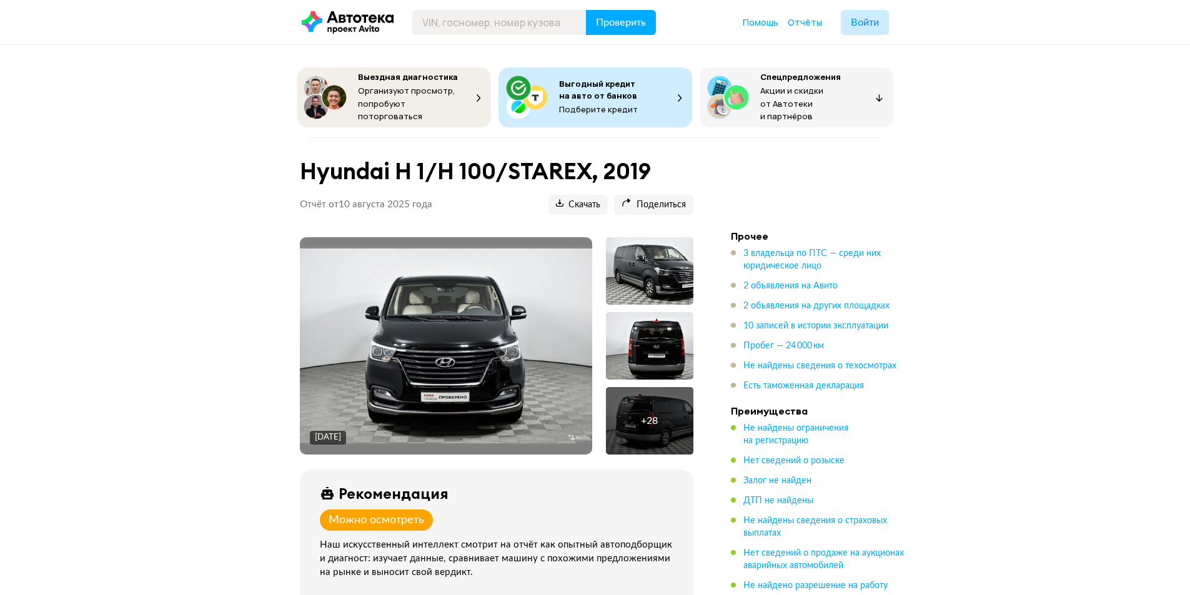
click at [651, 415] on div "+ 28" at bounding box center [649, 421] width 17 height 12
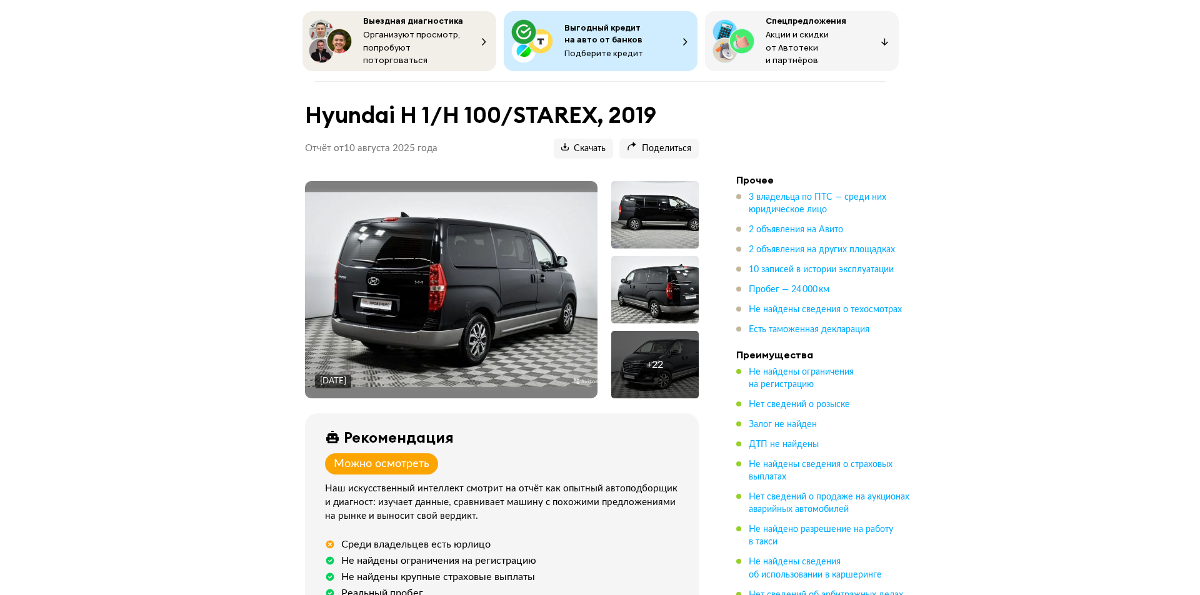
scroll to position [125, 0]
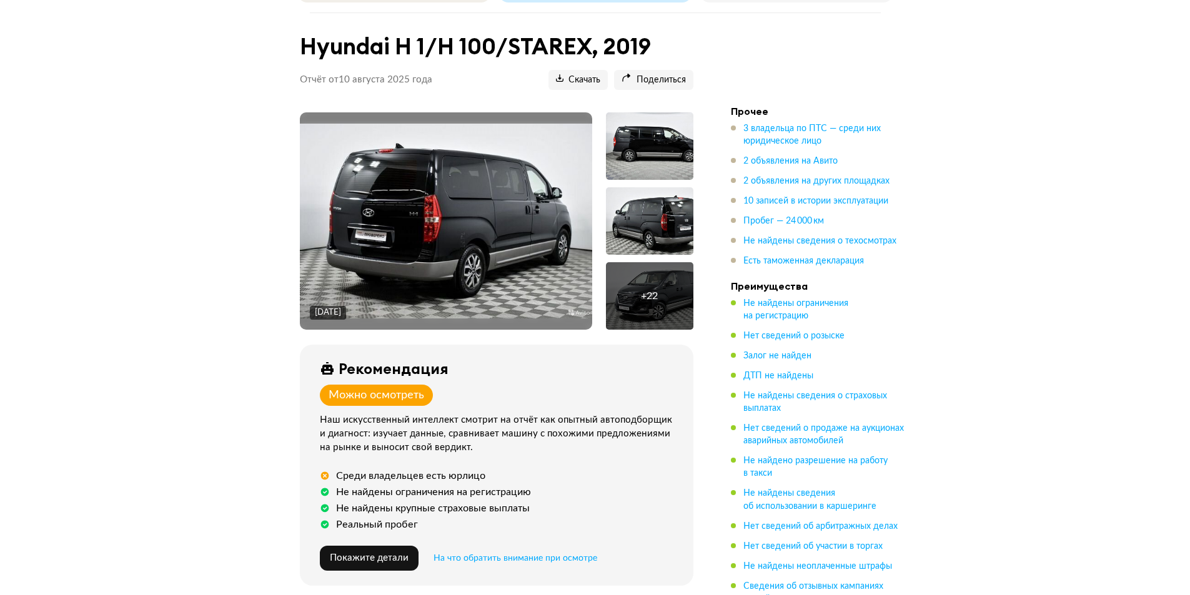
click at [618, 264] on div "+ 22" at bounding box center [649, 295] width 87 height 67
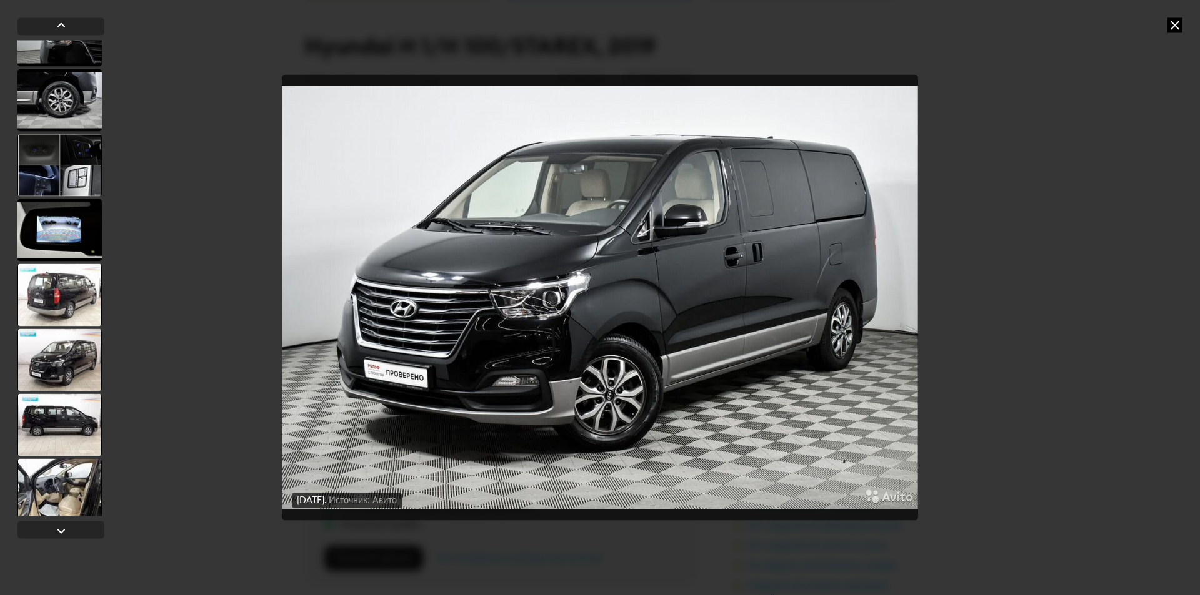
click at [54, 271] on div at bounding box center [59, 295] width 84 height 62
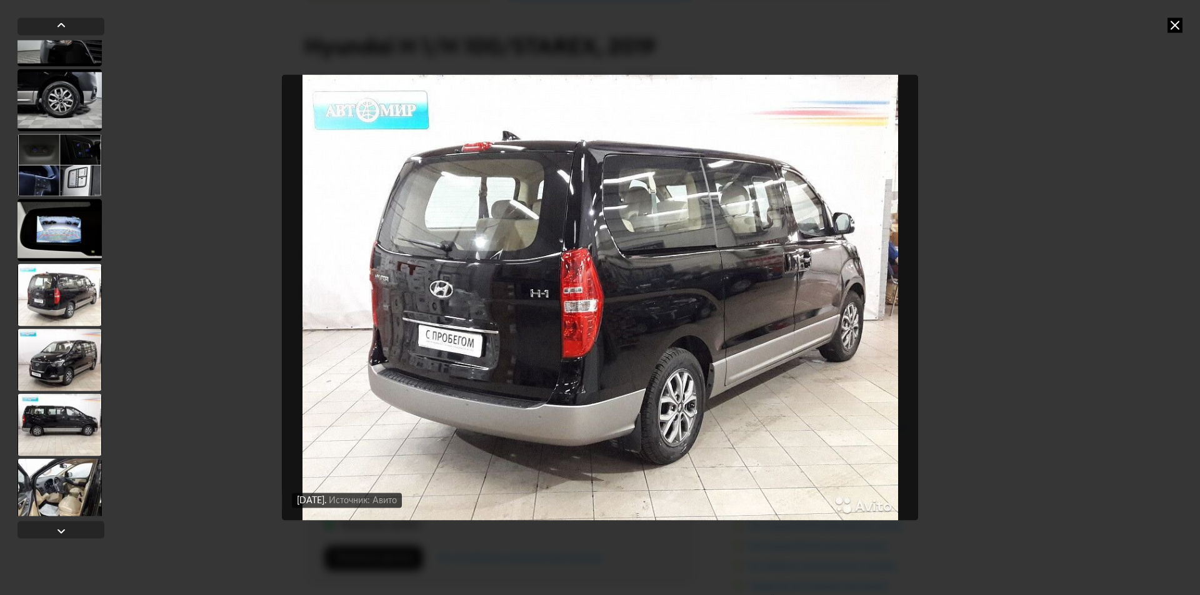
click at [57, 211] on div at bounding box center [59, 230] width 84 height 62
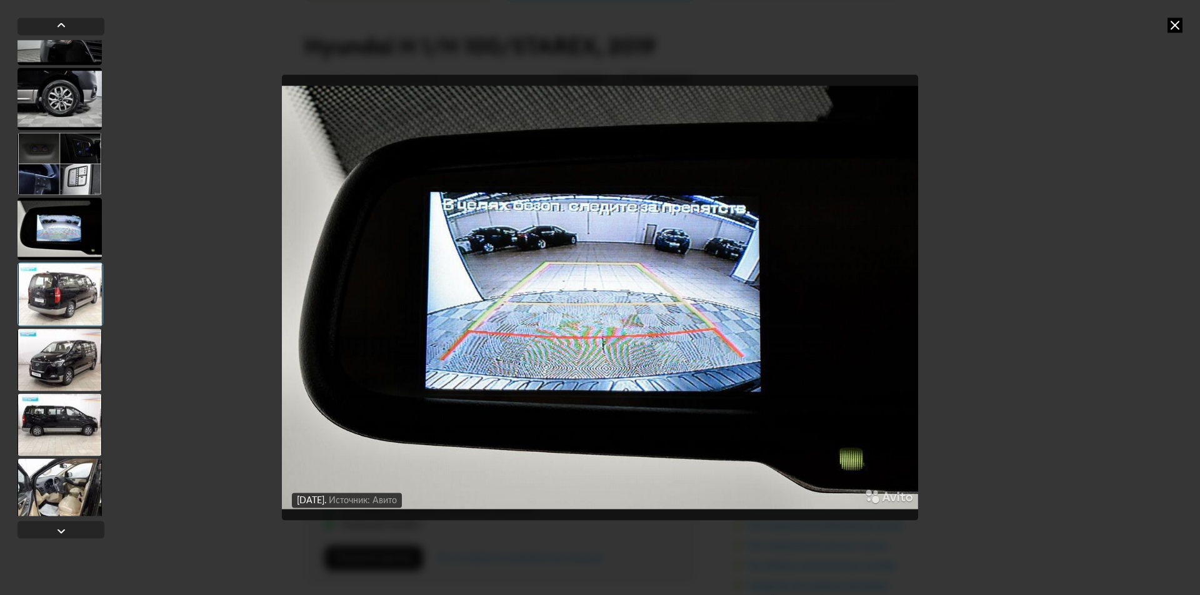
scroll to position [686, 0]
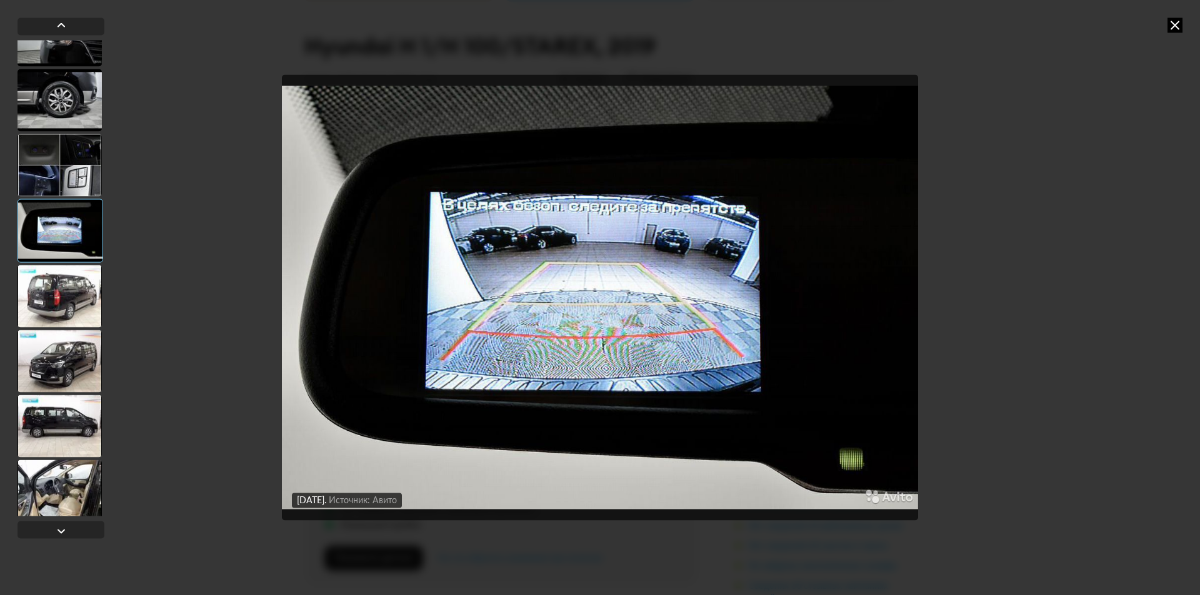
click at [62, 155] on div at bounding box center [59, 165] width 84 height 62
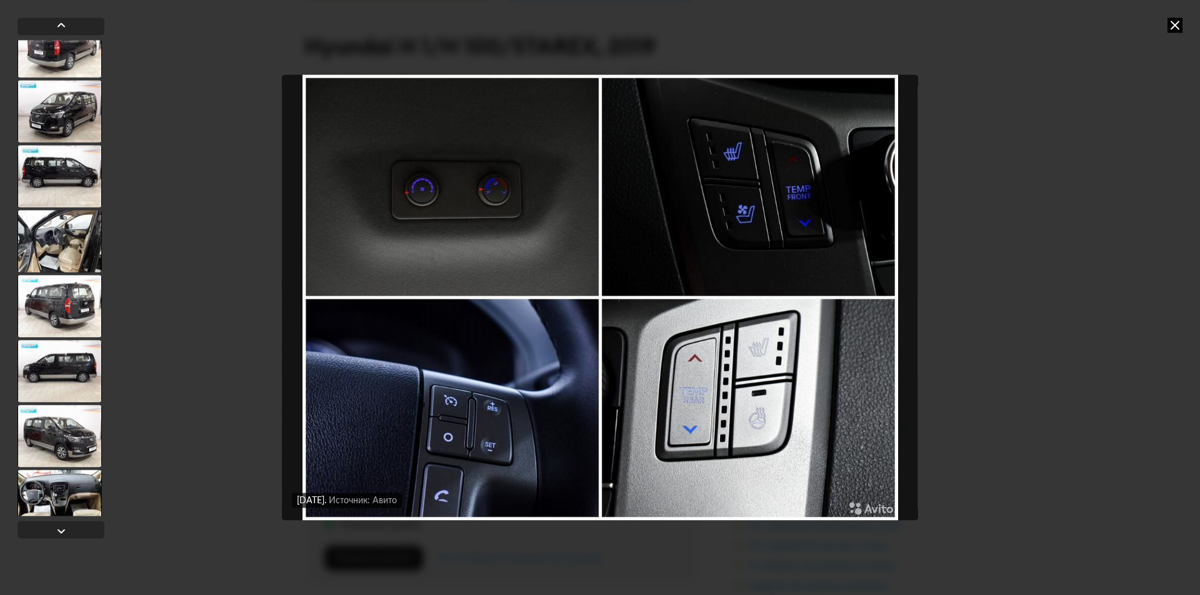
click at [70, 235] on div at bounding box center [59, 241] width 84 height 62
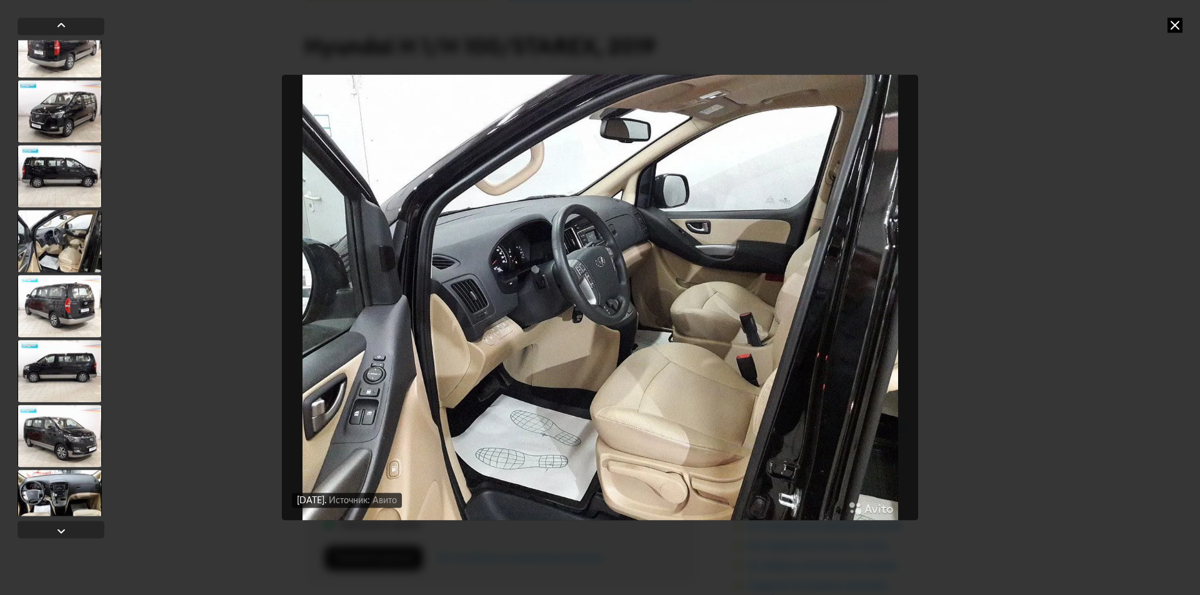
scroll to position [935, 0]
click at [62, 306] on div at bounding box center [59, 307] width 84 height 62
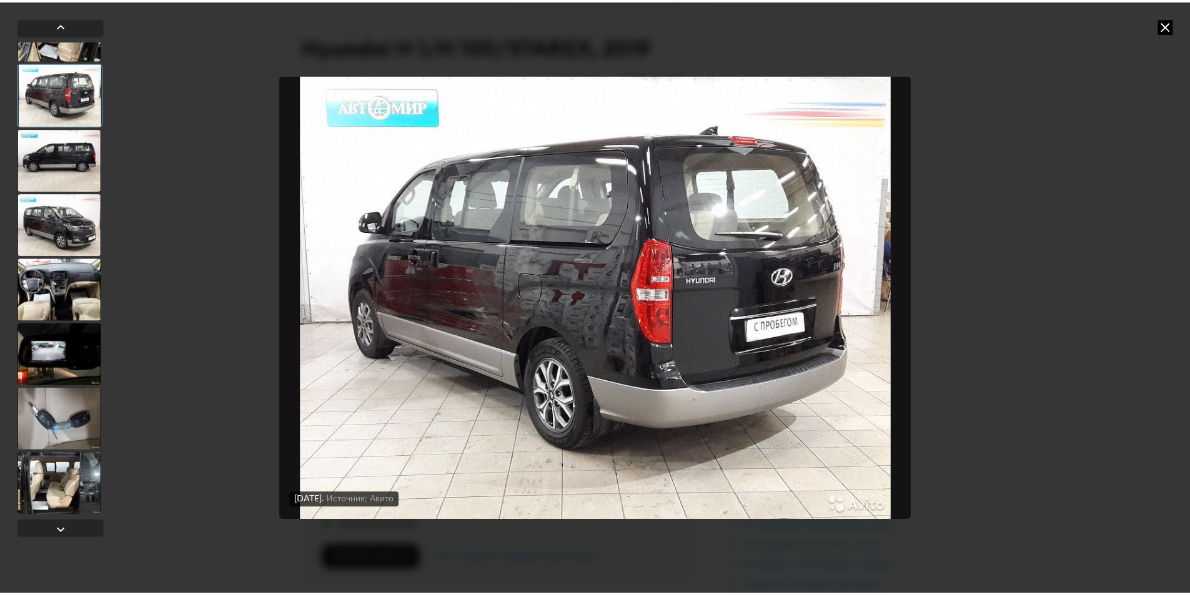
scroll to position [1150, 0]
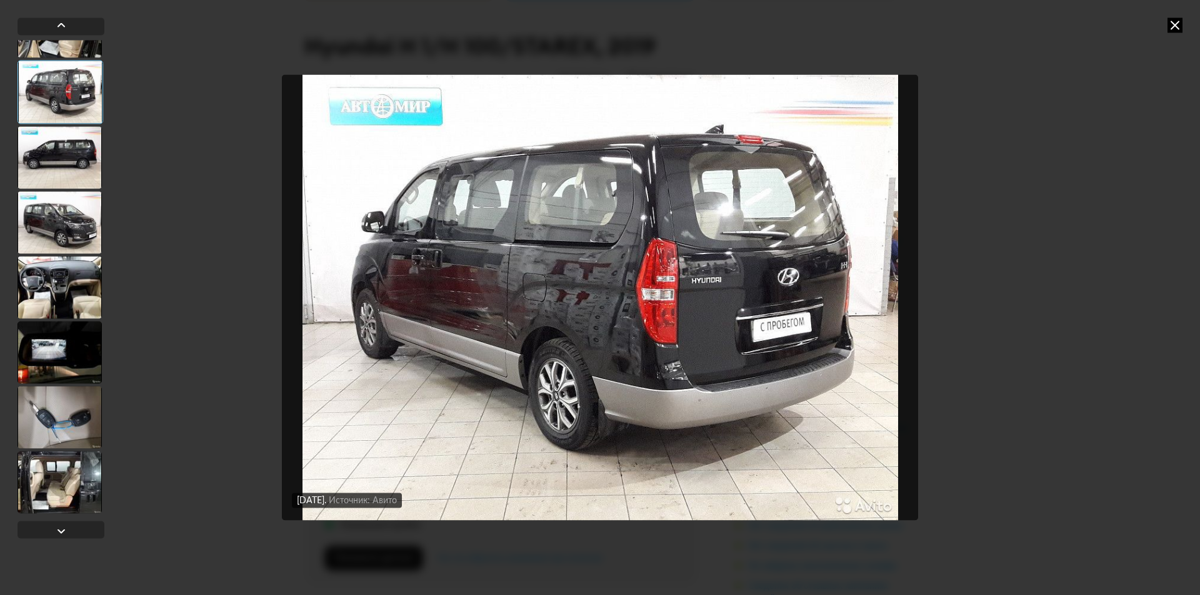
click at [71, 291] on div at bounding box center [59, 287] width 84 height 62
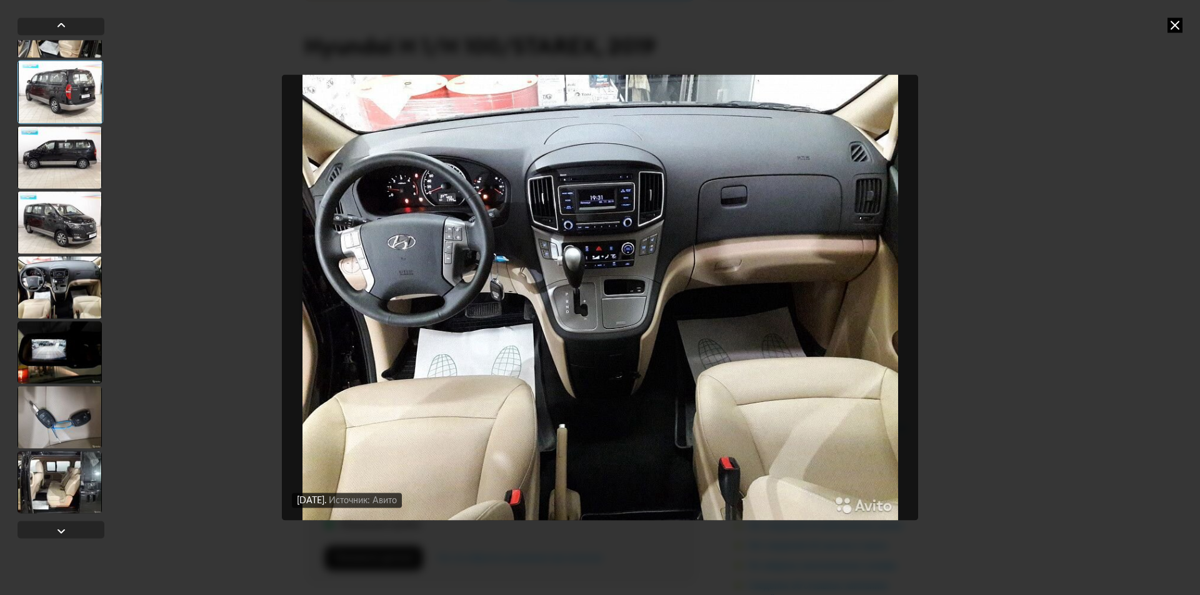
click at [66, 356] on div at bounding box center [59, 352] width 84 height 62
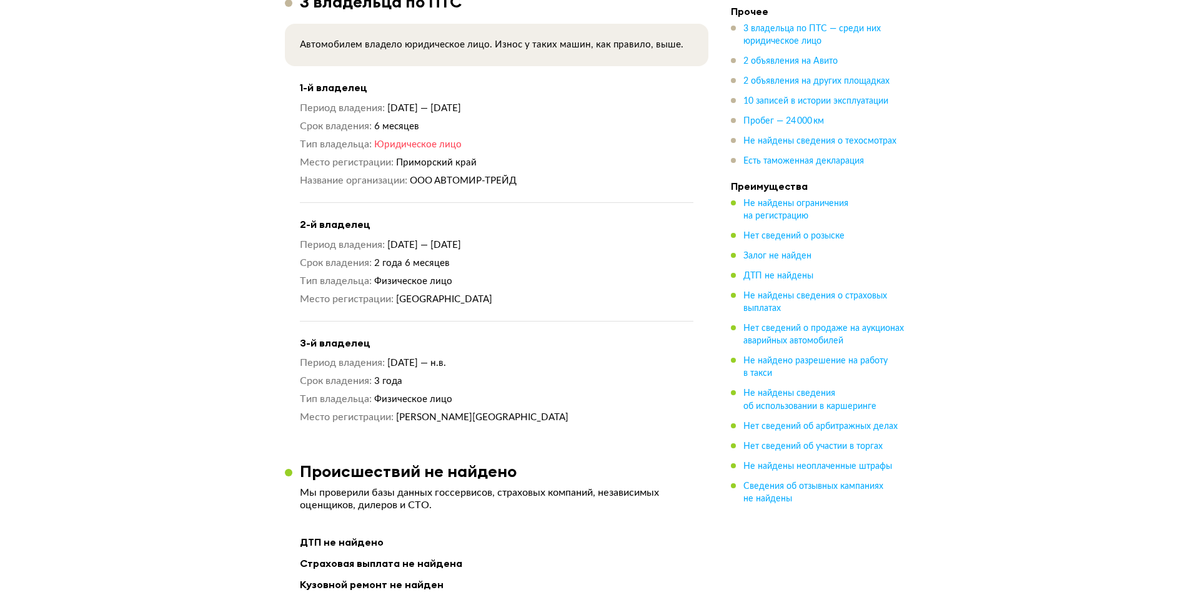
scroll to position [1187, 0]
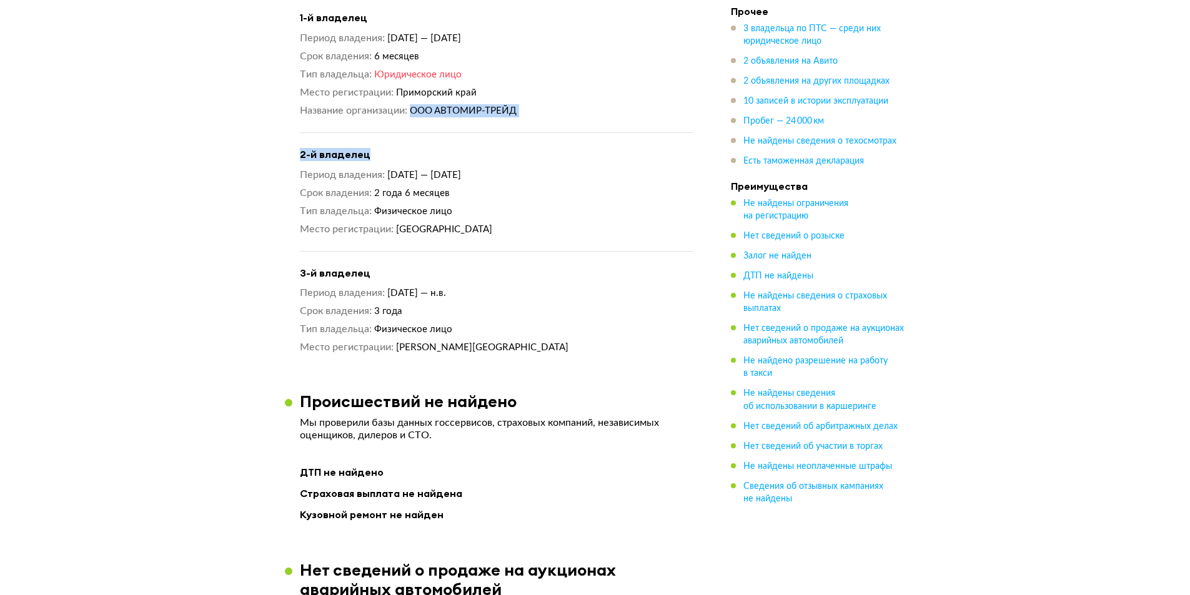
drag, startPoint x: 416, startPoint y: 162, endPoint x: 533, endPoint y: 163, distance: 117.5
click at [491, 163] on div "1-й владелец Период владения [DATE] — [DATE] Срок владения 6 месяцев Тип владел…" at bounding box center [497, 182] width 394 height 346
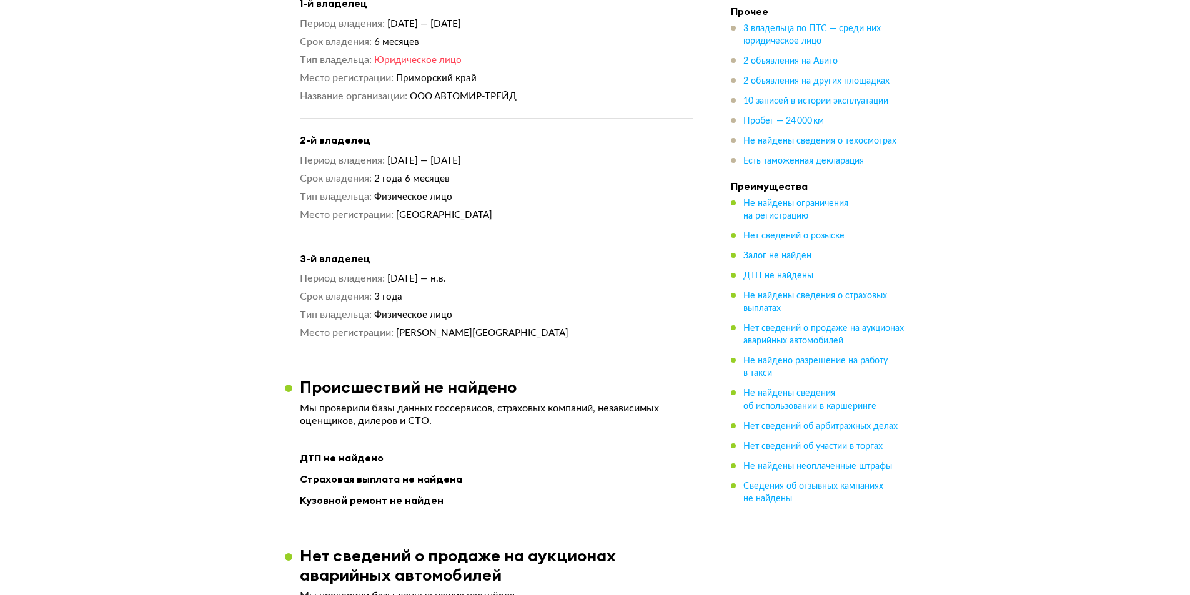
click at [564, 164] on dd "[DATE] — [DATE]" at bounding box center [540, 160] width 306 height 13
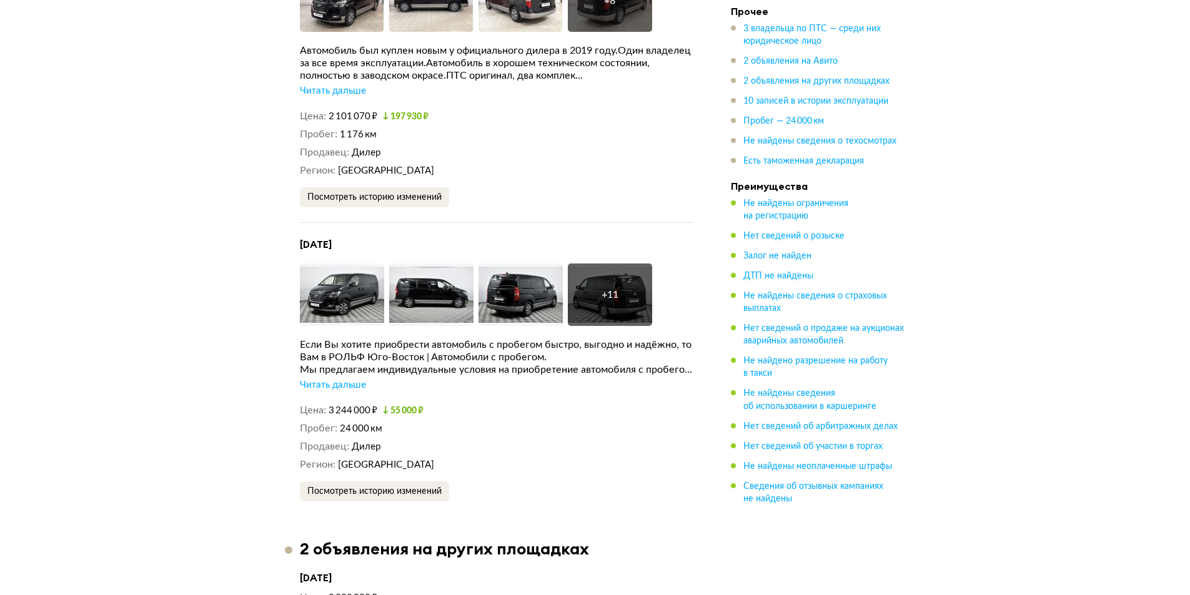
scroll to position [2687, 0]
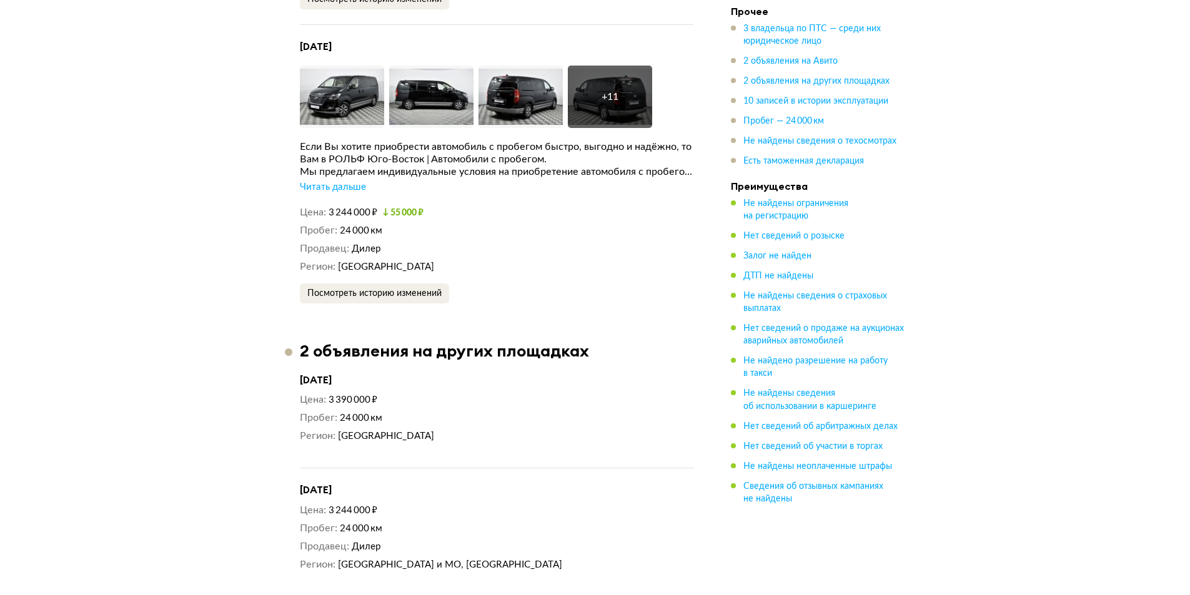
click at [337, 192] on div "Читать дальше" at bounding box center [333, 187] width 66 height 12
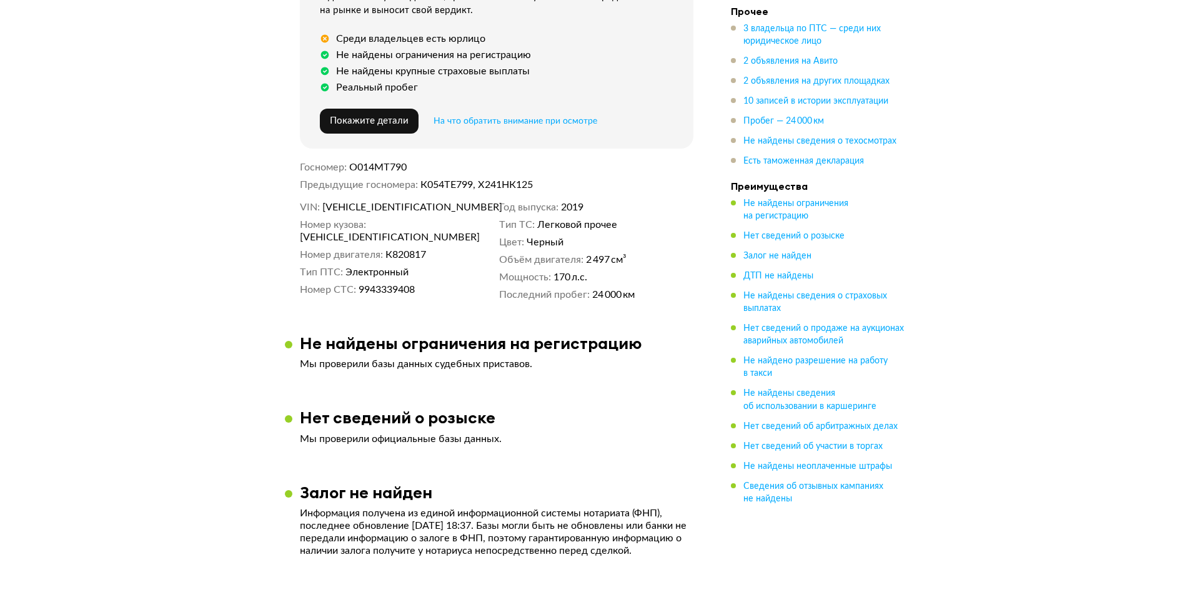
scroll to position [62, 0]
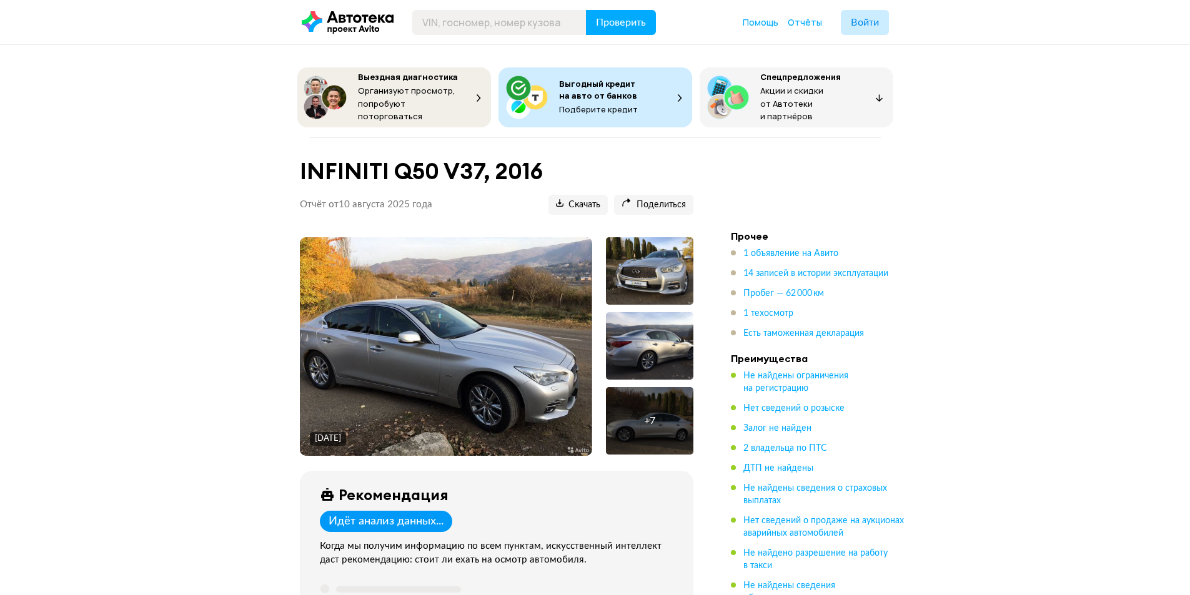
click at [430, 316] on img at bounding box center [446, 346] width 292 height 219
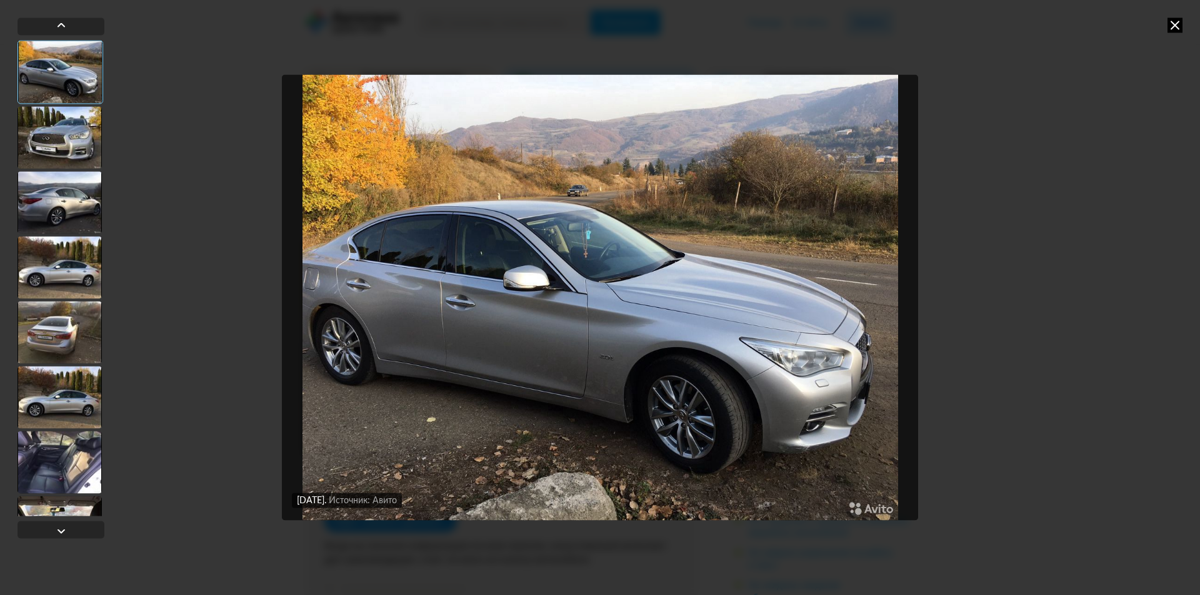
click at [58, 143] on div at bounding box center [59, 137] width 84 height 62
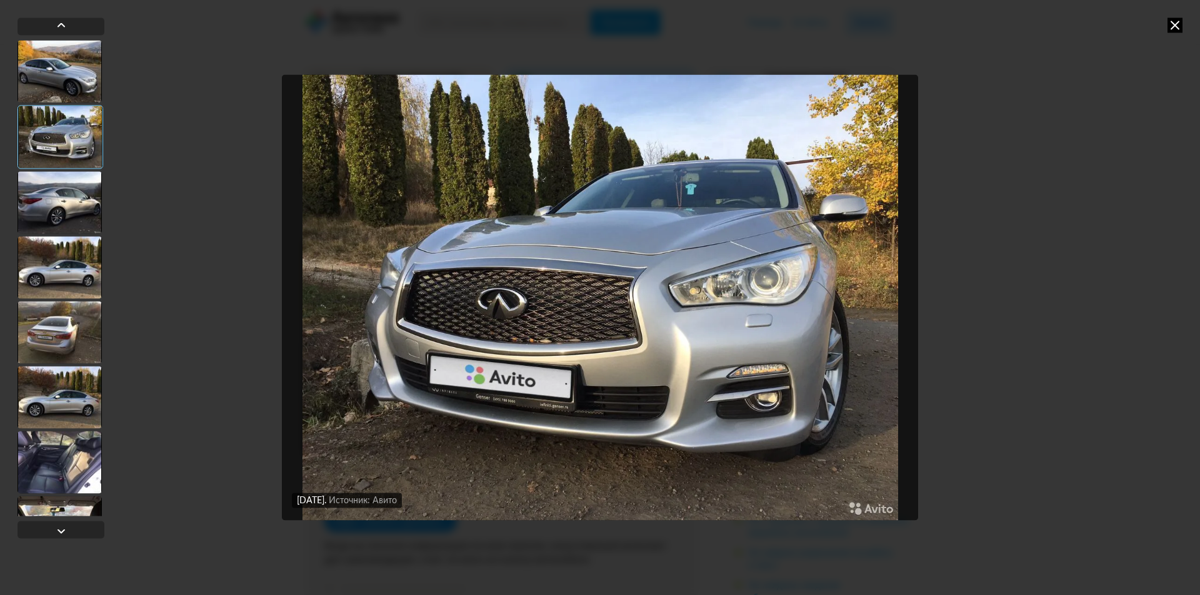
click at [79, 234] on div at bounding box center [60, 278] width 87 height 476
click at [74, 212] on div at bounding box center [59, 202] width 84 height 62
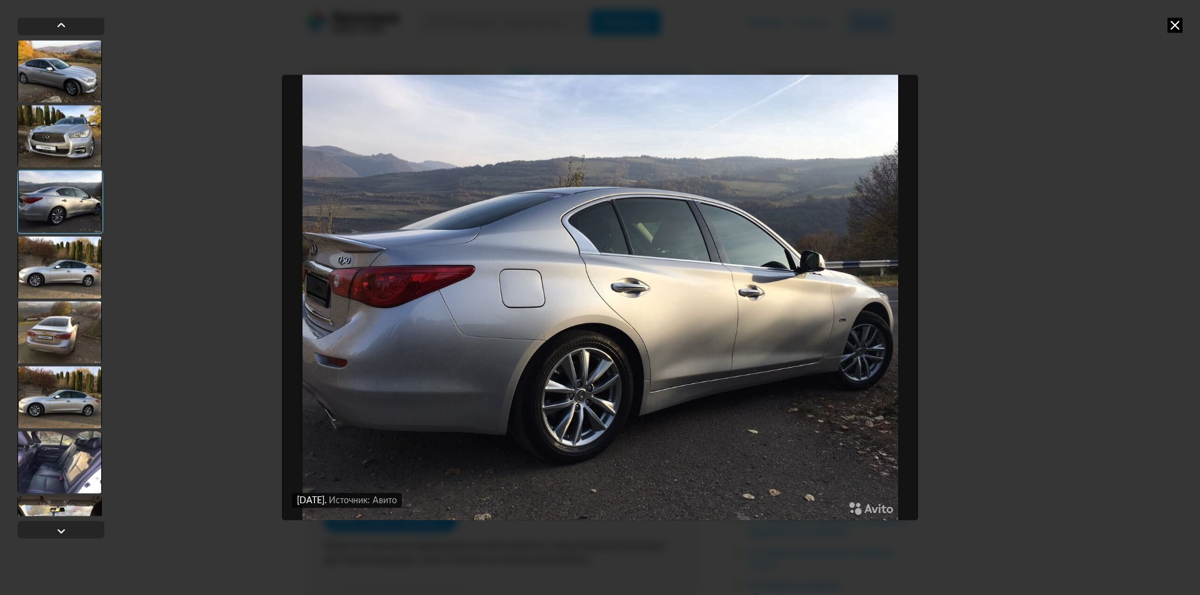
click at [71, 262] on div at bounding box center [59, 267] width 84 height 62
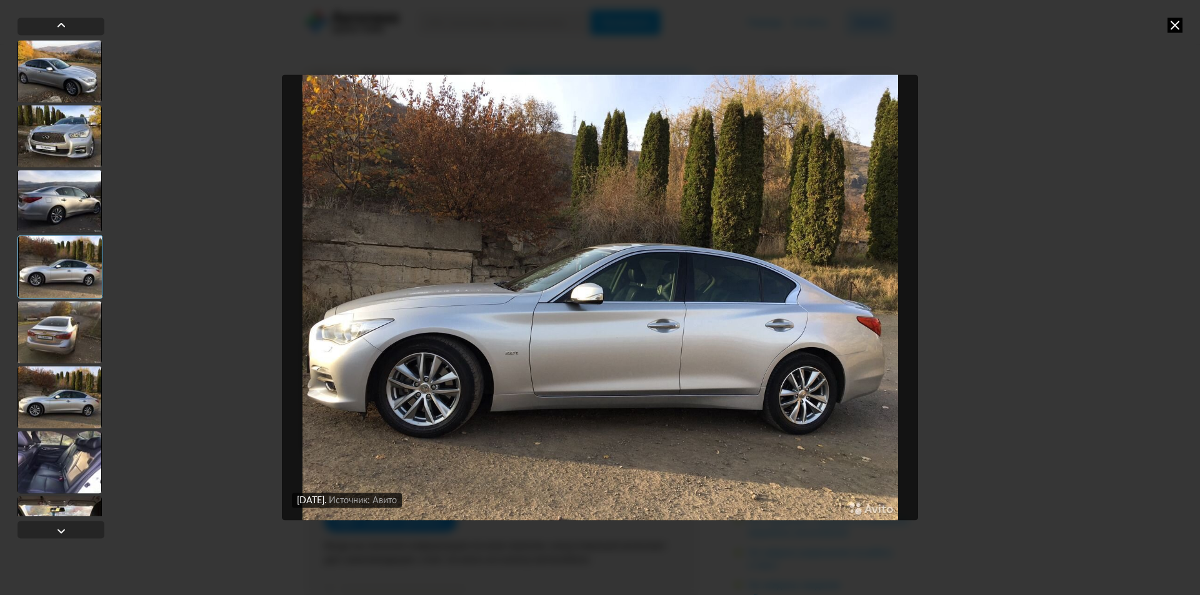
click at [74, 332] on div at bounding box center [59, 332] width 84 height 62
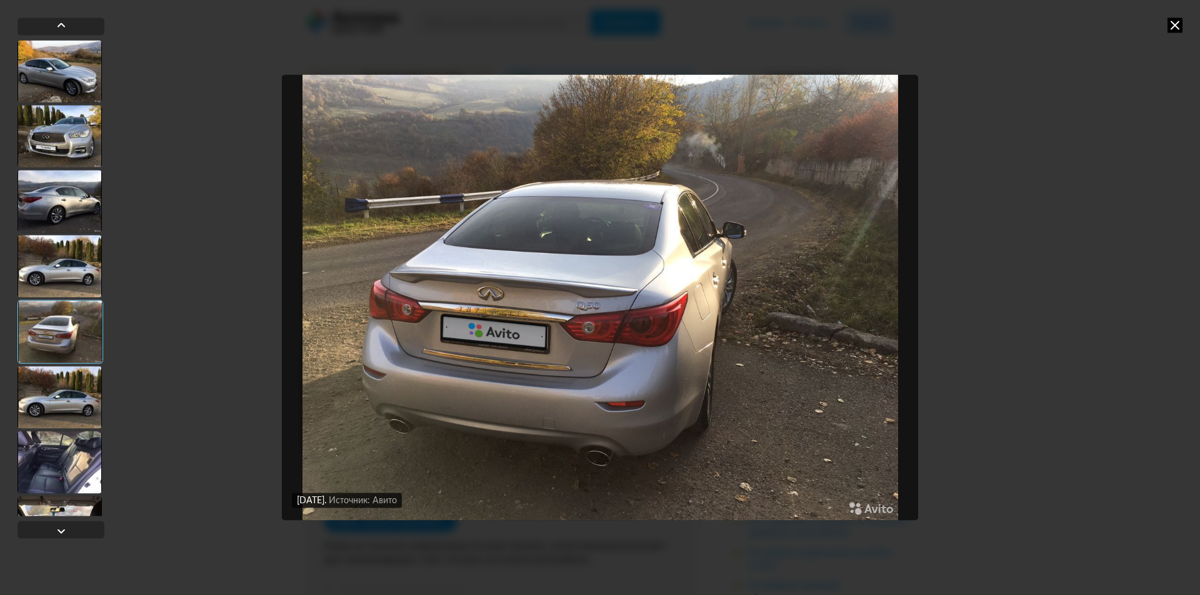
click at [36, 387] on div at bounding box center [59, 397] width 84 height 62
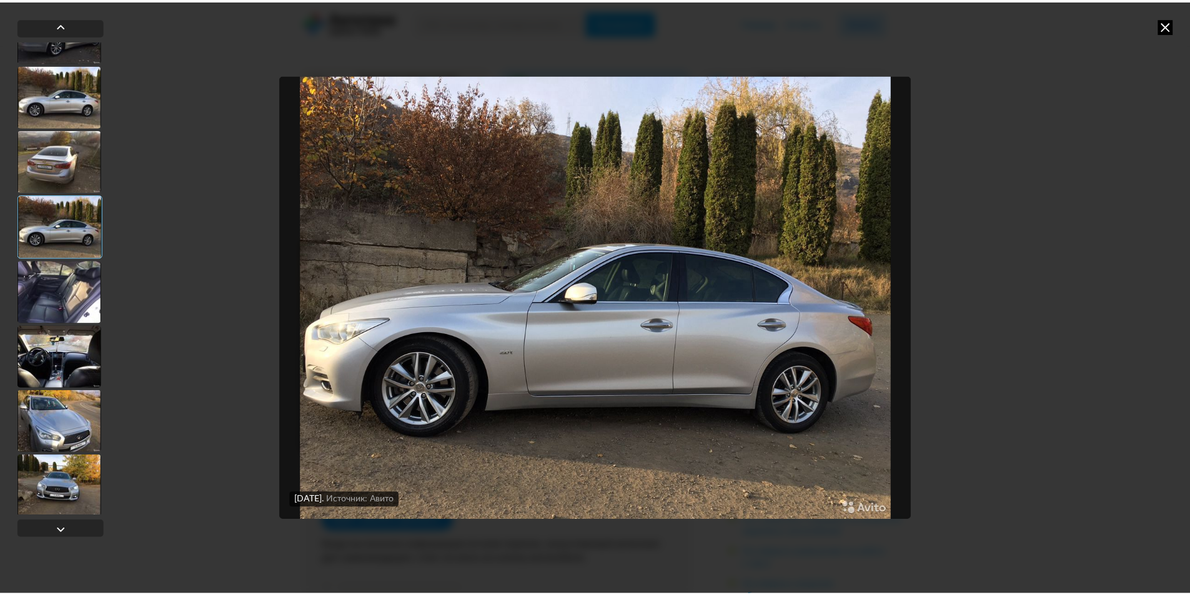
scroll to position [175, 0]
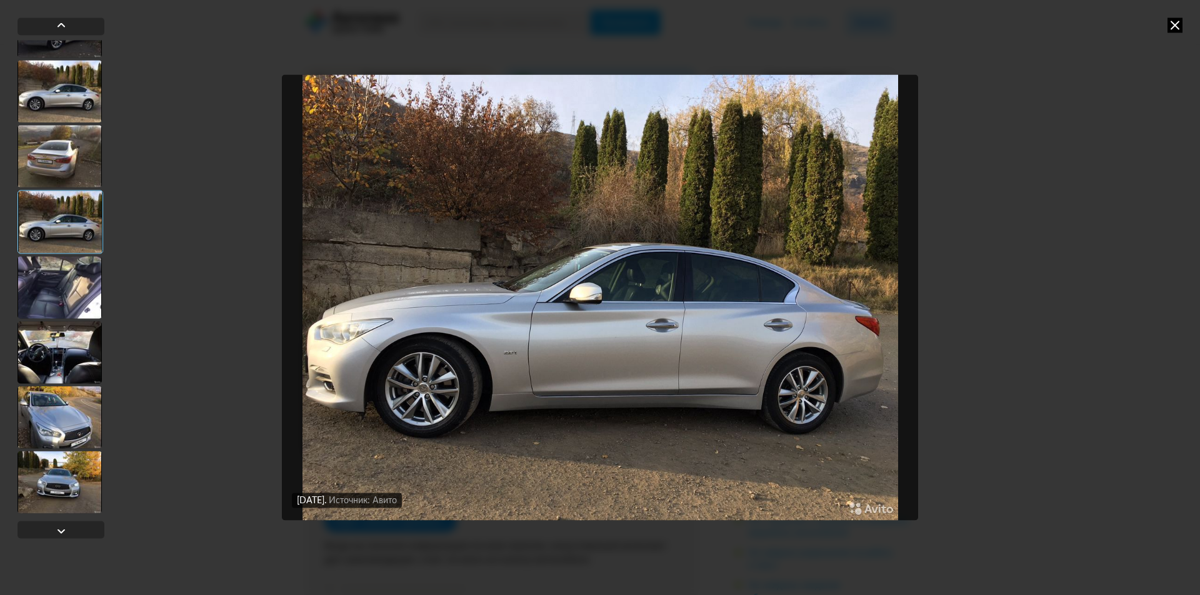
click at [66, 287] on div at bounding box center [59, 287] width 84 height 62
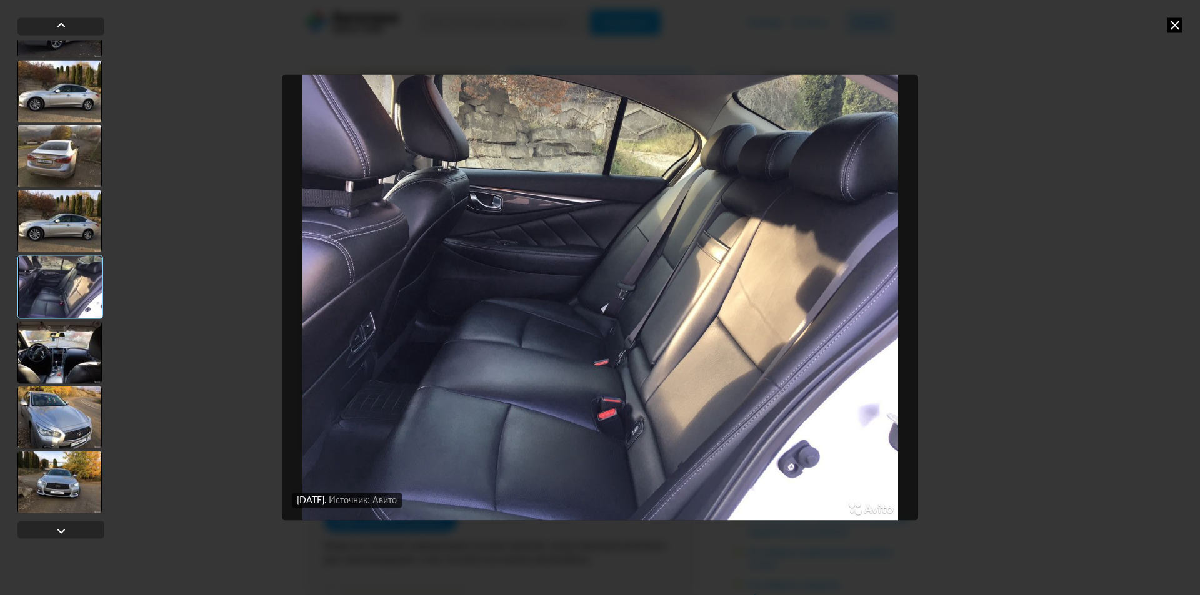
click at [71, 347] on div at bounding box center [59, 352] width 84 height 62
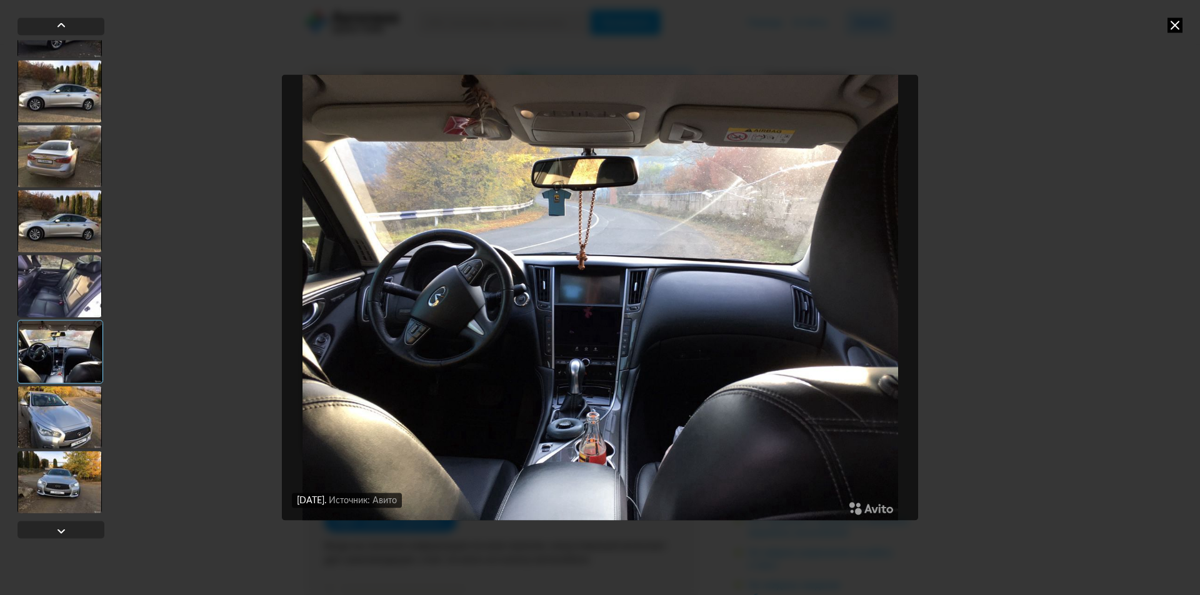
click at [62, 399] on div at bounding box center [59, 417] width 84 height 62
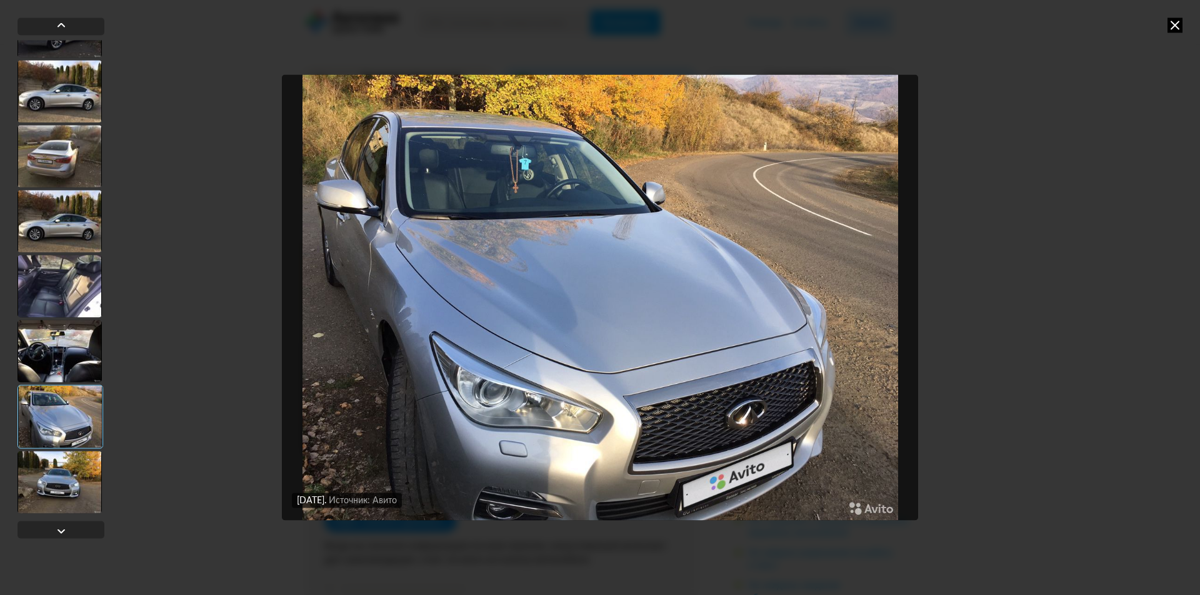
click at [77, 482] on div at bounding box center [59, 482] width 84 height 62
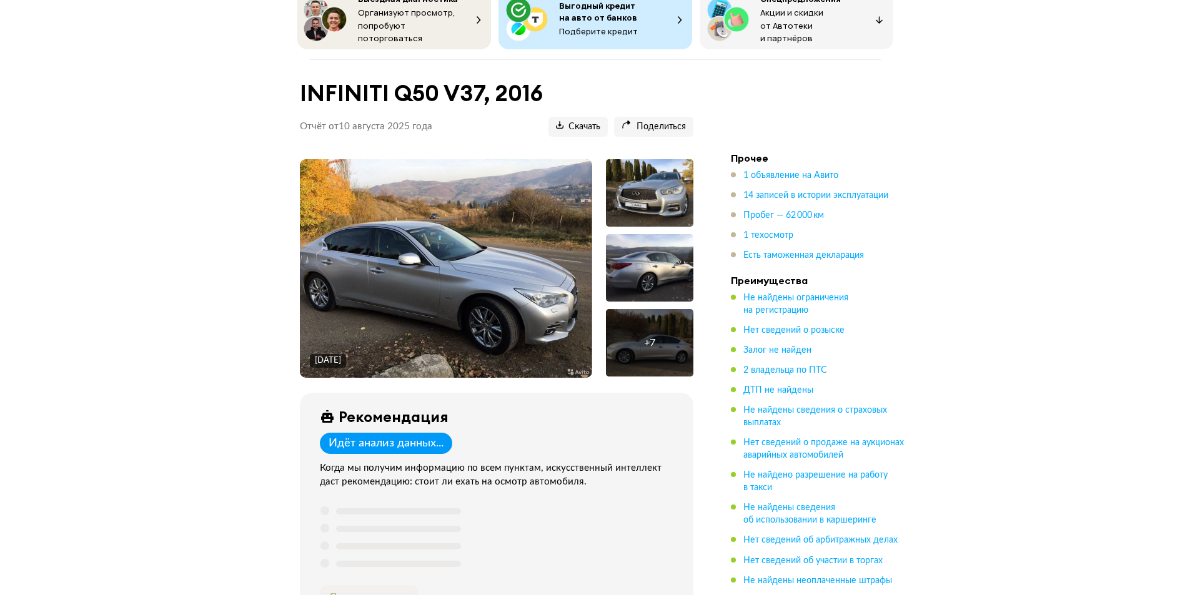
scroll to position [375, 0]
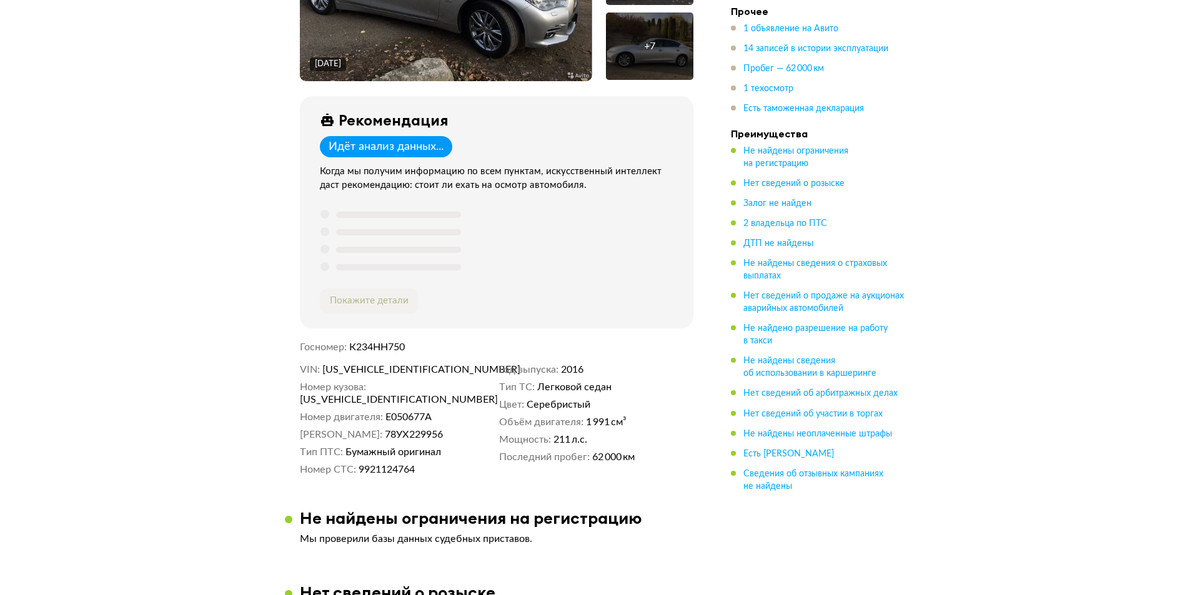
click at [396, 365] on span "JN1BCAV37U0290644" at bounding box center [394, 370] width 144 height 12
copy span "JN1BCAV37U0290644"
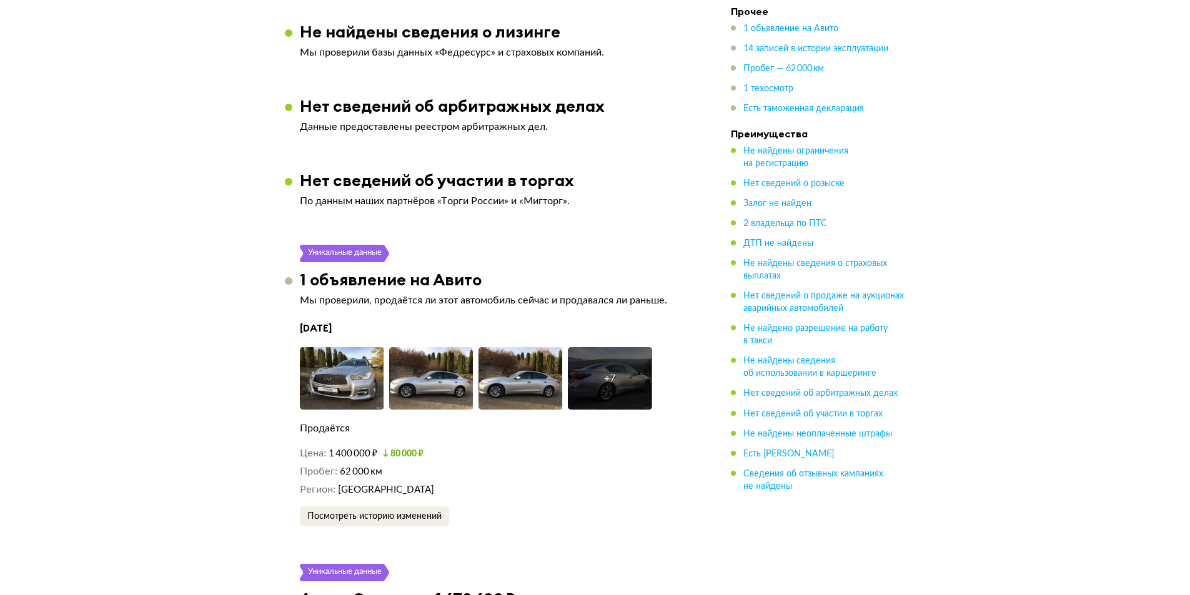
scroll to position [2187, 0]
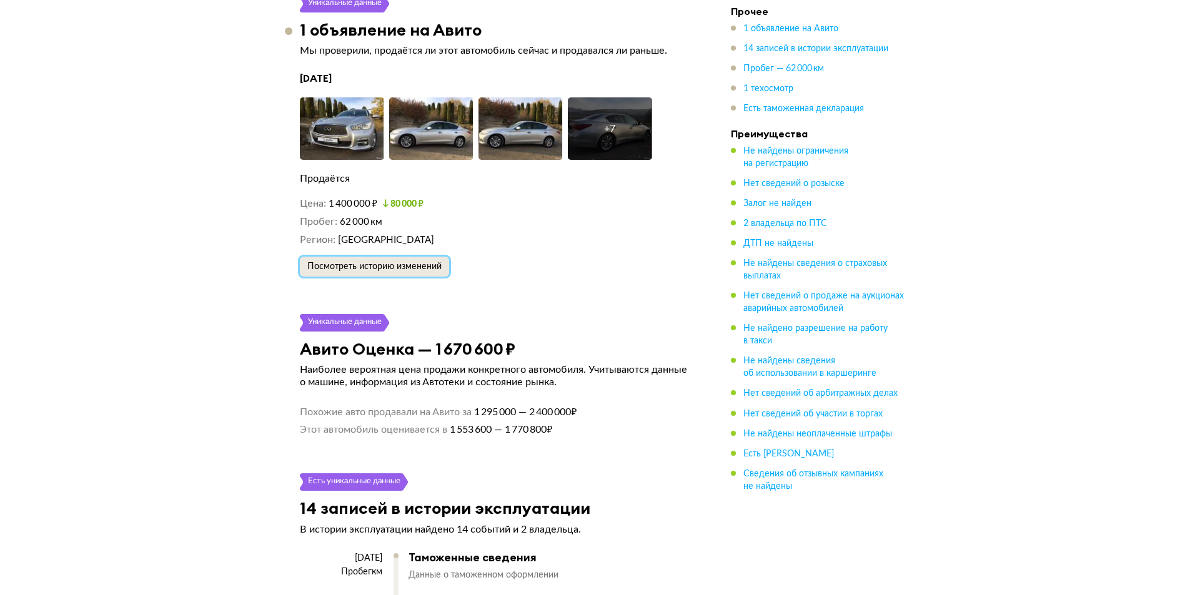
click at [433, 262] on span "Посмотреть историю изменений" at bounding box center [374, 266] width 134 height 9
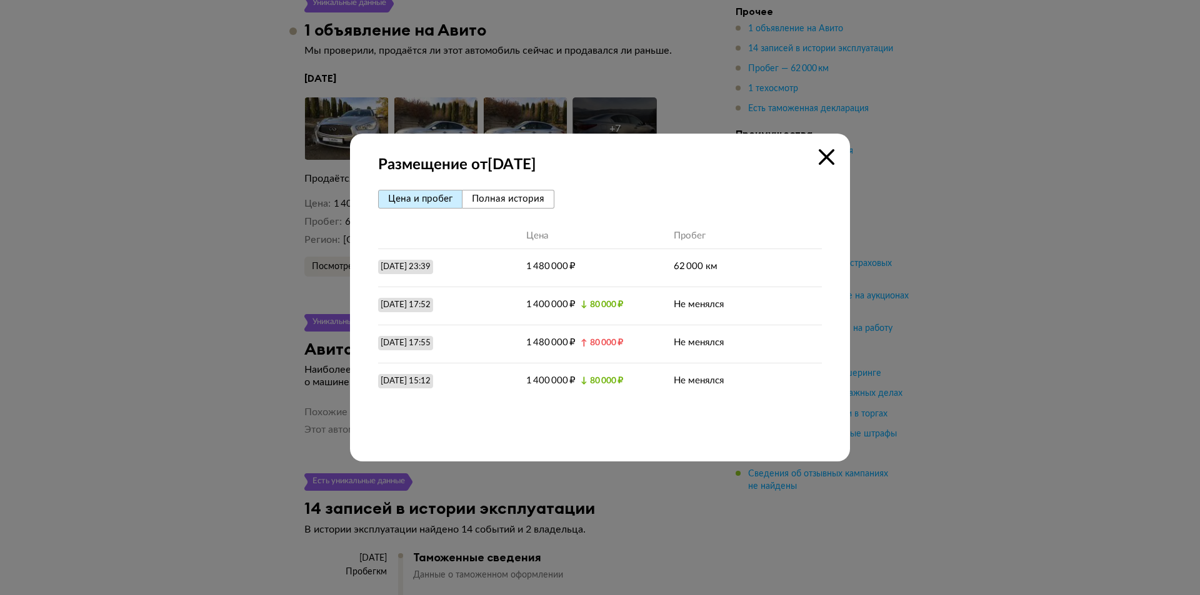
click at [821, 158] on icon at bounding box center [827, 157] width 16 height 16
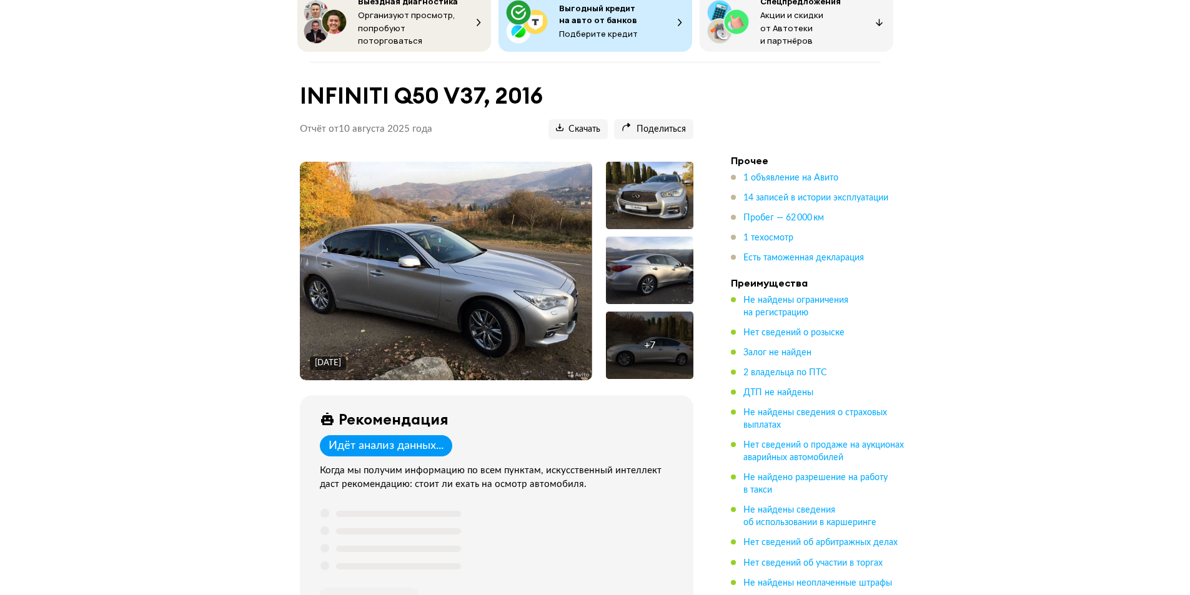
scroll to position [0, 0]
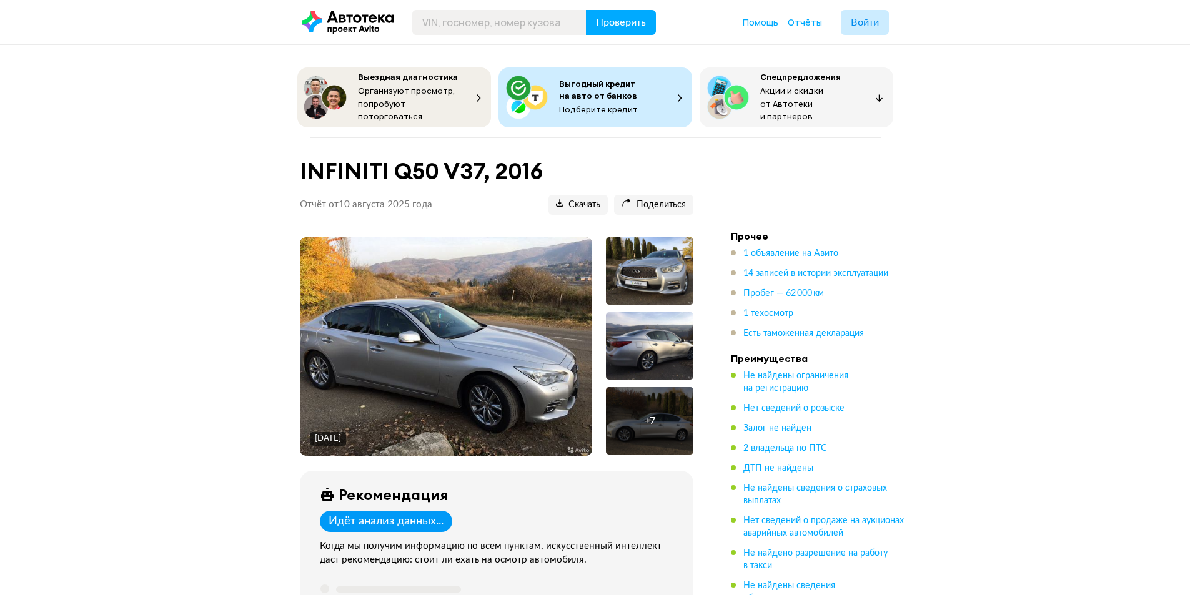
drag, startPoint x: 179, startPoint y: 0, endPoint x: 1069, endPoint y: 136, distance: 900.0
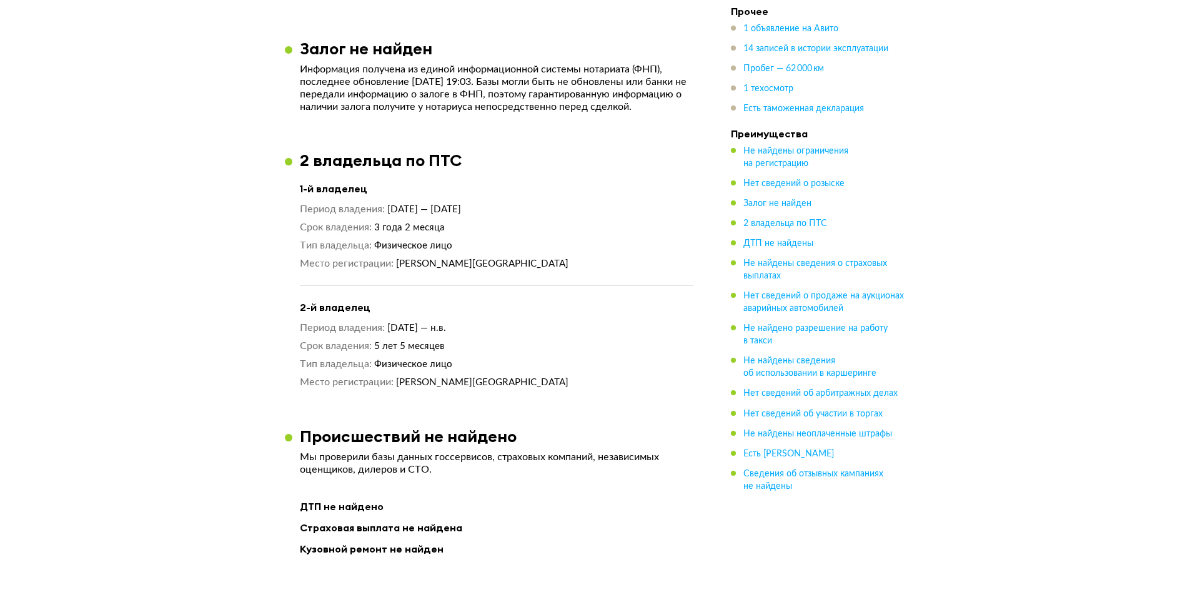
scroll to position [1187, 0]
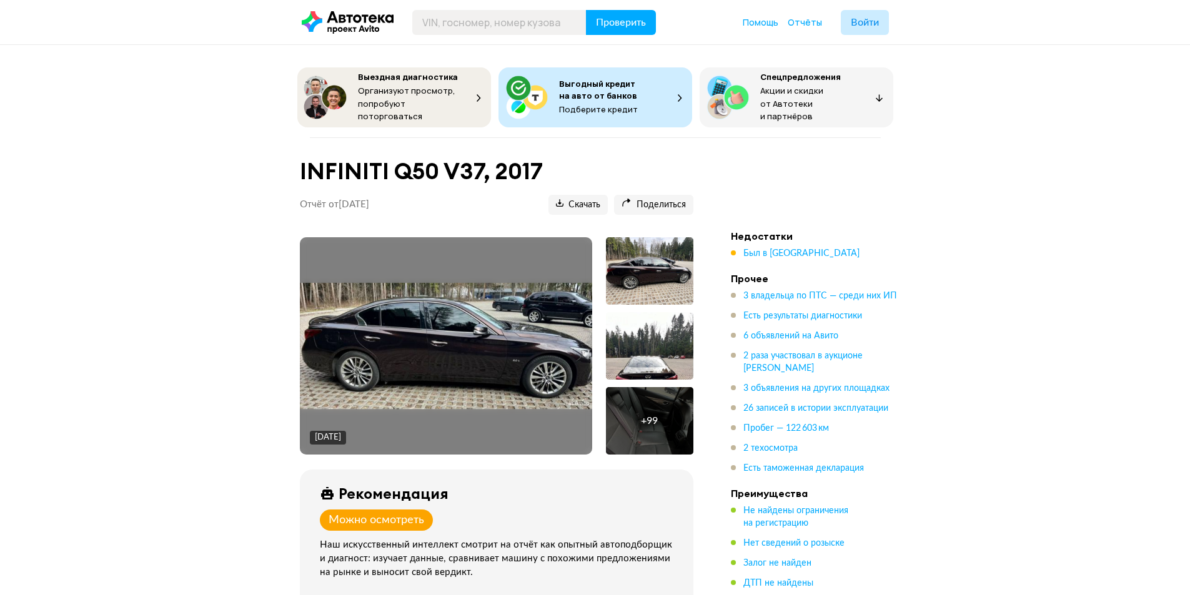
click at [629, 406] on div "+ 99" at bounding box center [649, 420] width 87 height 67
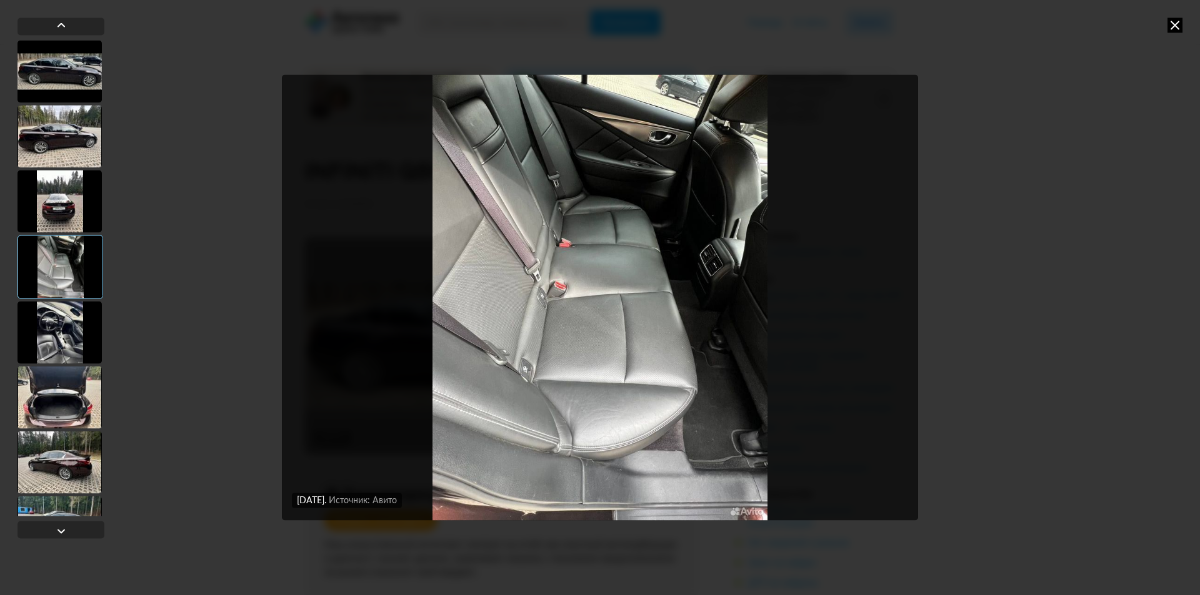
click at [44, 74] on div at bounding box center [59, 71] width 84 height 62
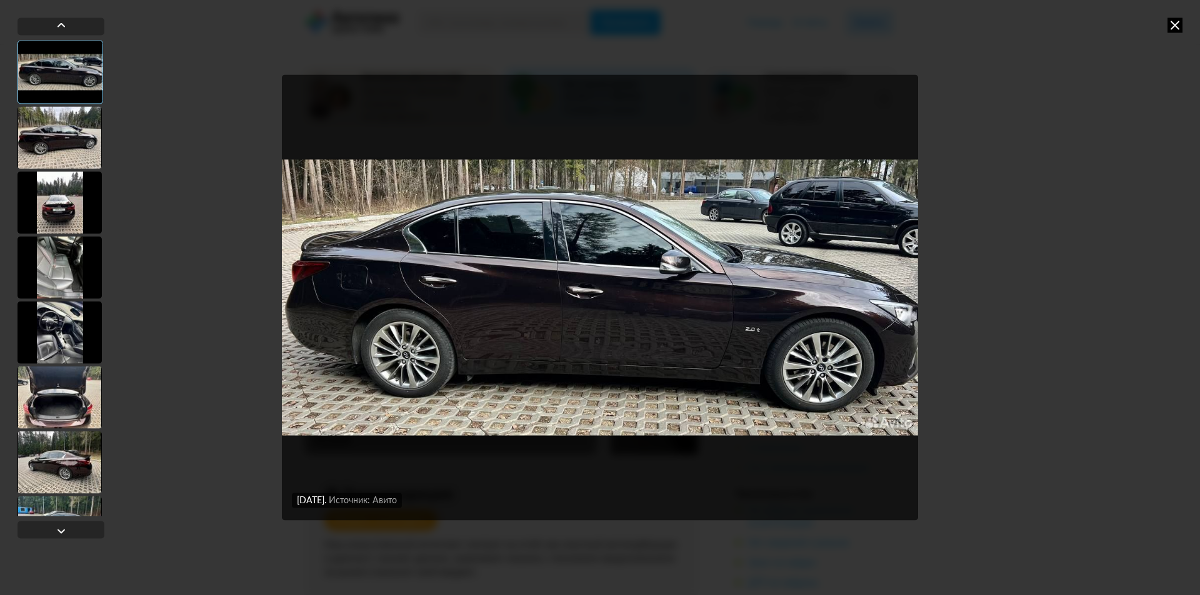
click at [66, 144] on div at bounding box center [59, 137] width 84 height 62
click at [63, 221] on div at bounding box center [59, 202] width 84 height 62
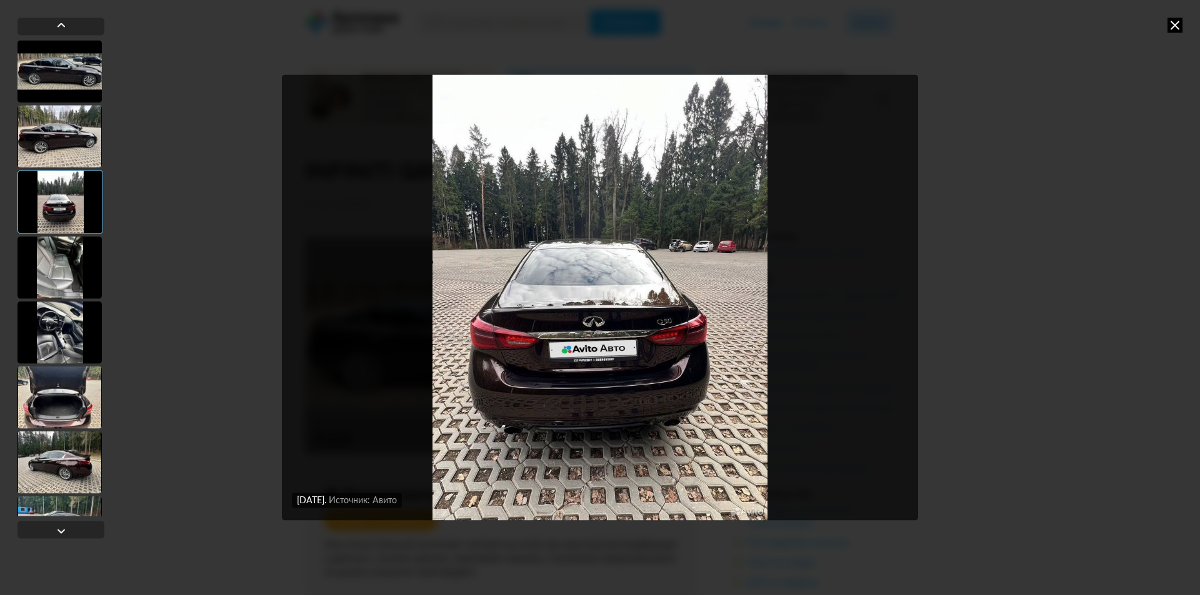
click at [77, 272] on div at bounding box center [59, 267] width 84 height 62
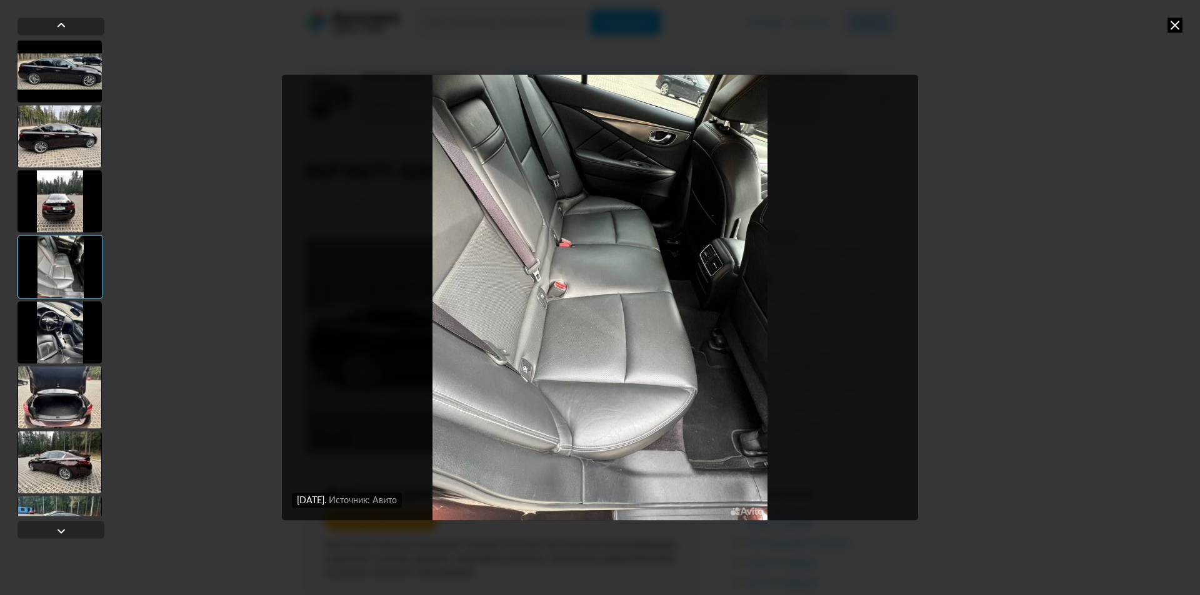
click at [69, 321] on div at bounding box center [59, 332] width 84 height 62
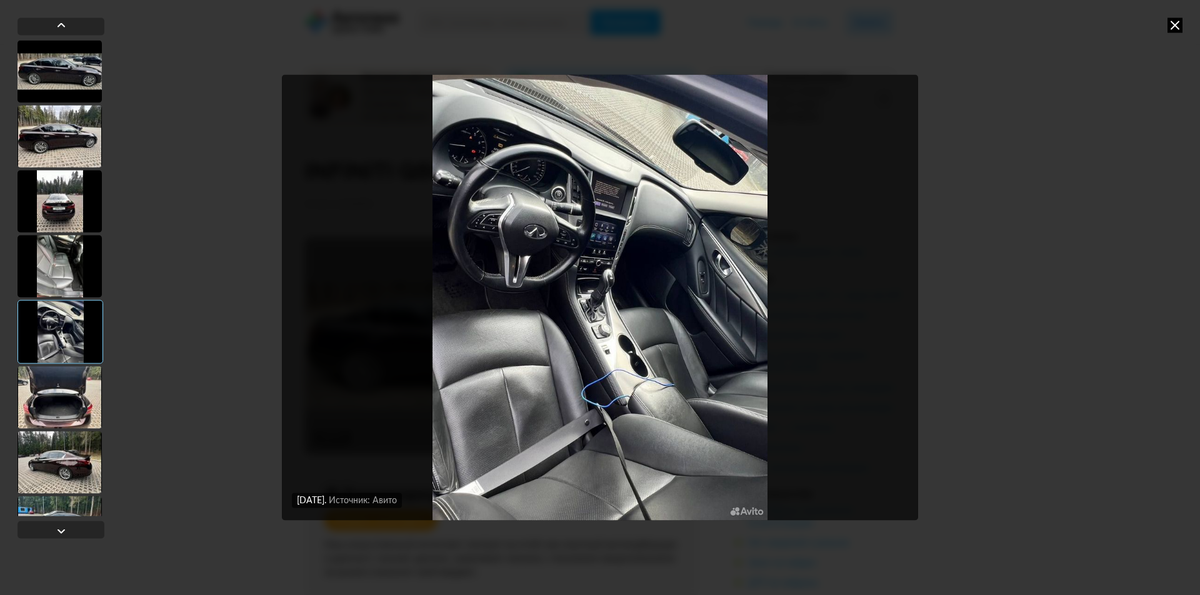
click at [65, 394] on div at bounding box center [59, 397] width 84 height 62
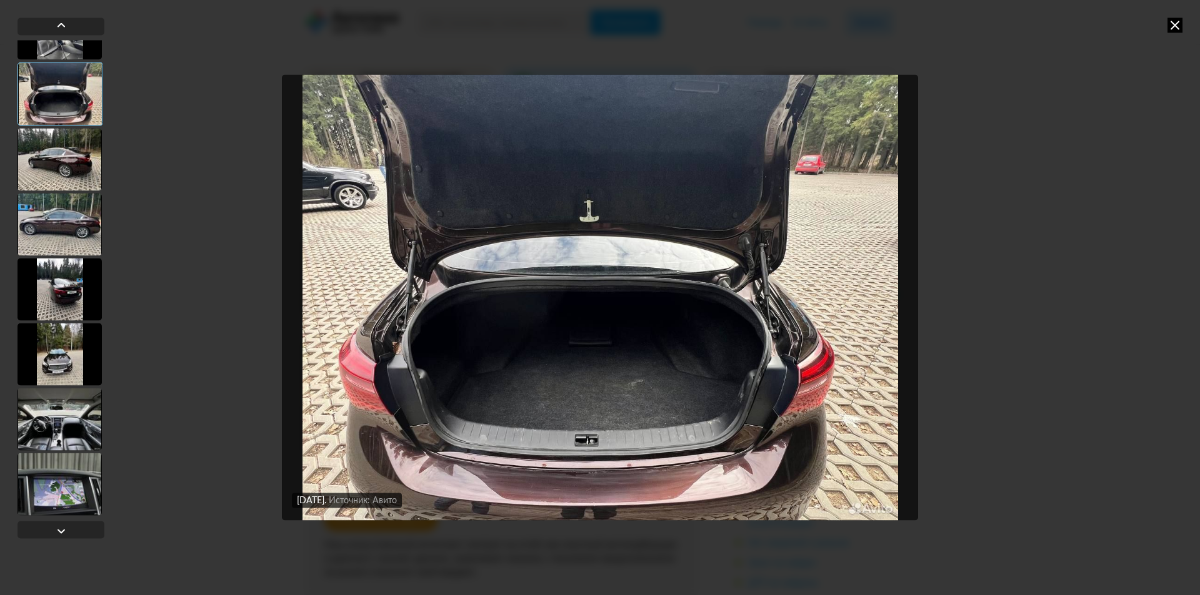
scroll to position [312, 0]
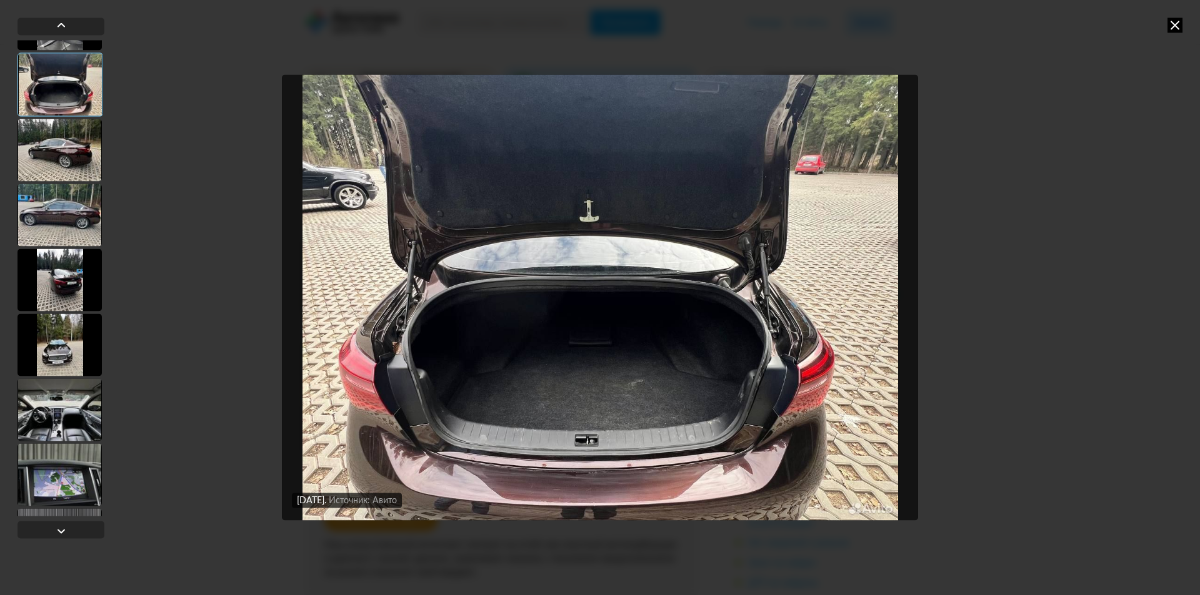
click at [67, 347] on div at bounding box center [59, 345] width 84 height 62
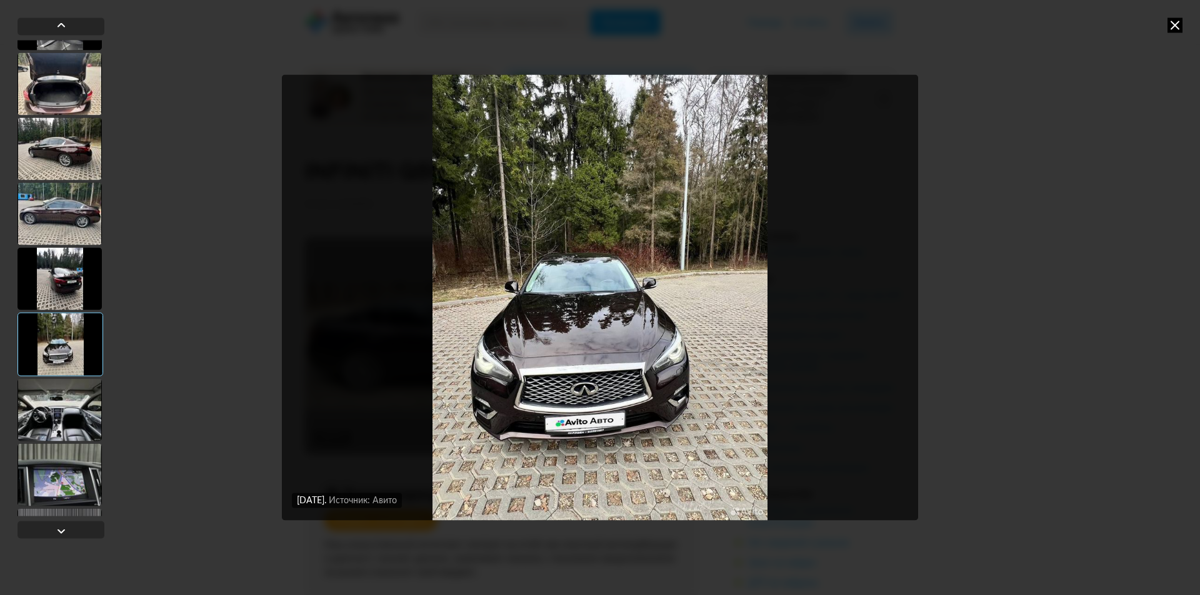
click at [61, 423] on div at bounding box center [59, 410] width 84 height 62
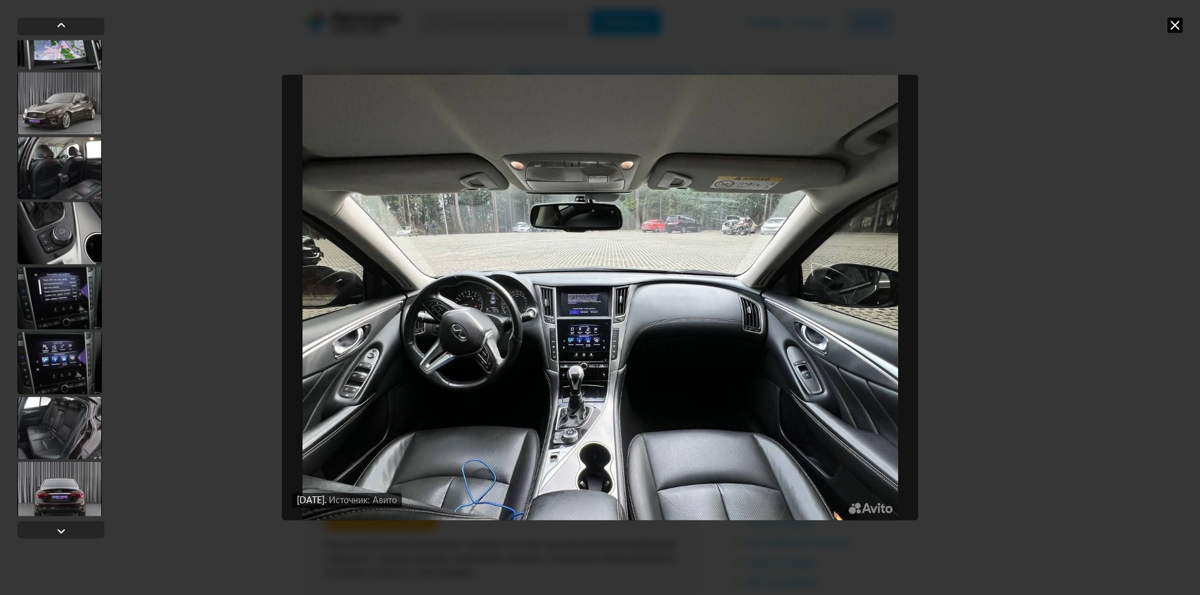
scroll to position [750, 0]
click at [64, 98] on div at bounding box center [59, 102] width 84 height 62
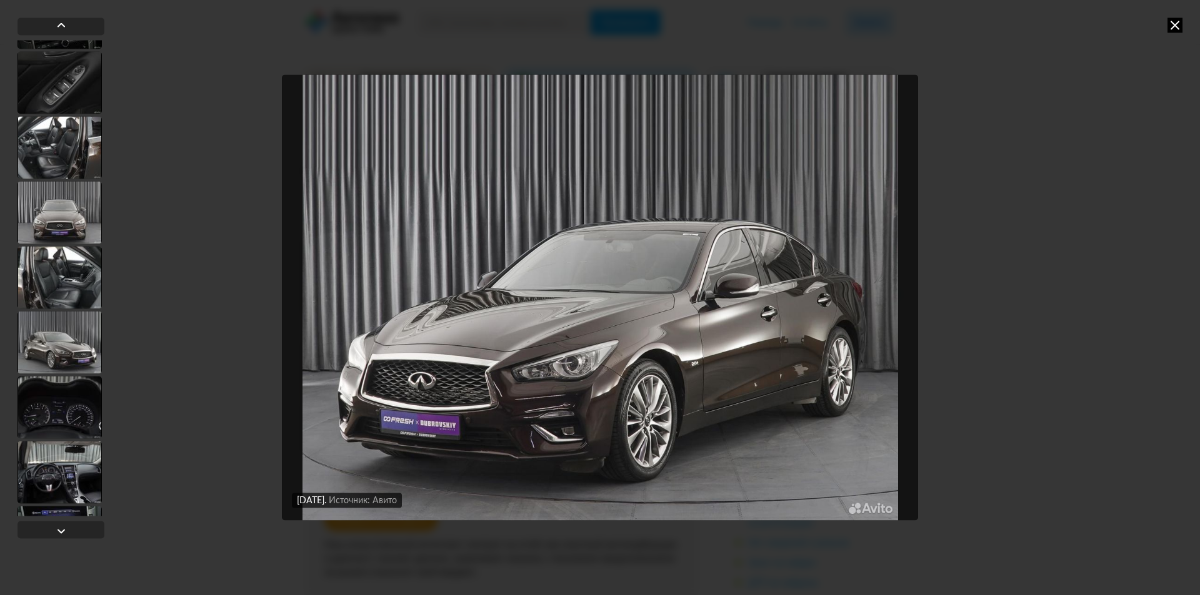
scroll to position [1498, 0]
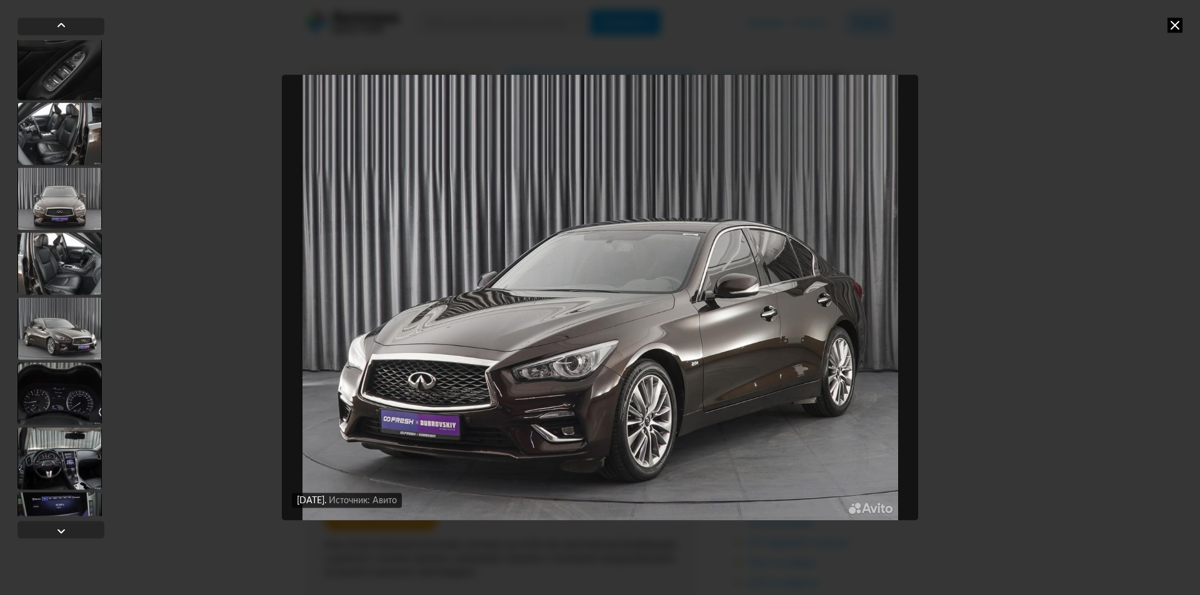
click at [75, 322] on div at bounding box center [59, 328] width 84 height 62
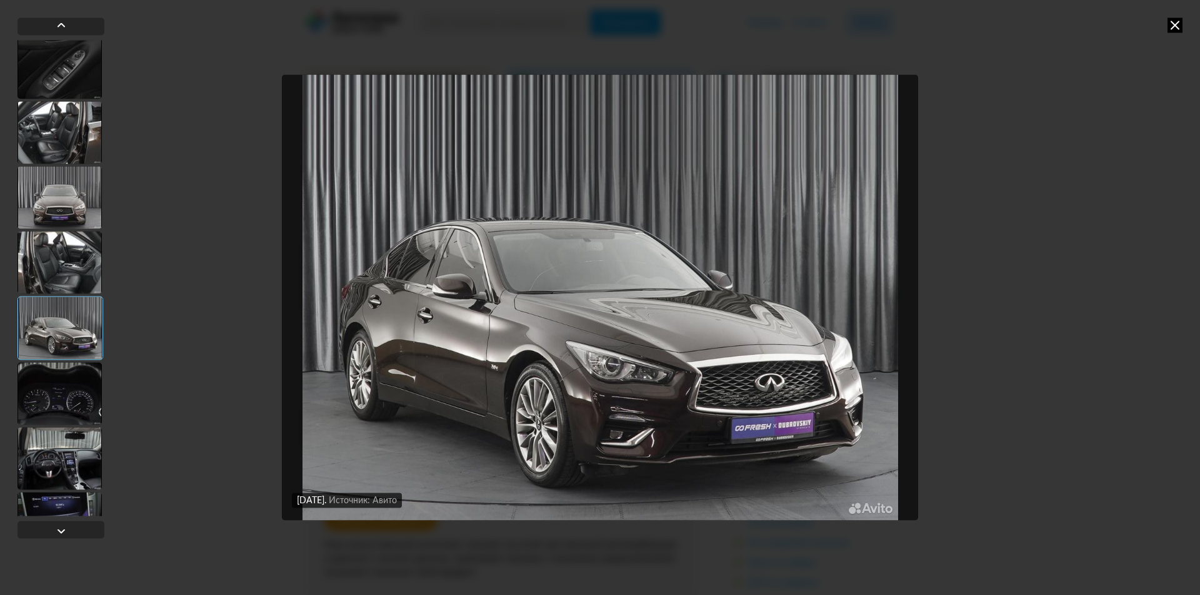
scroll to position [1497, 0]
